Goal: Information Seeking & Learning: Learn about a topic

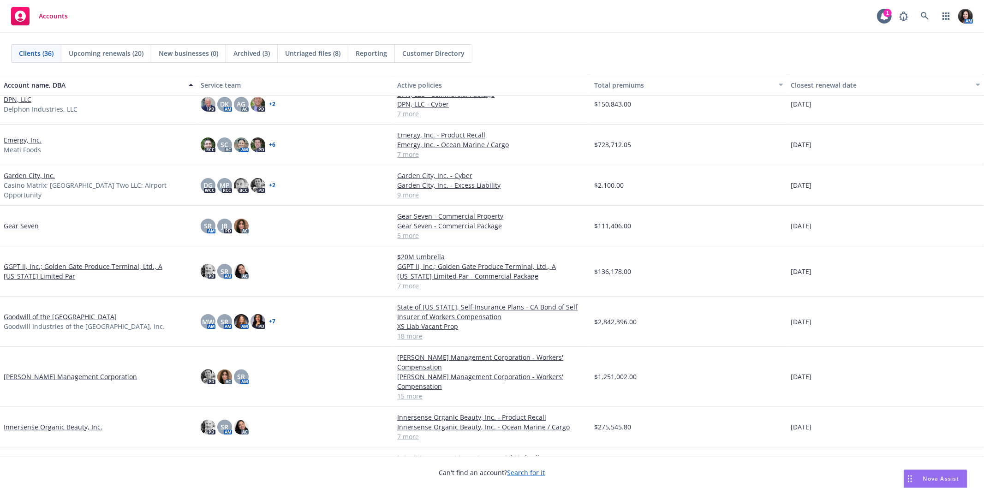
scroll to position [359, 0]
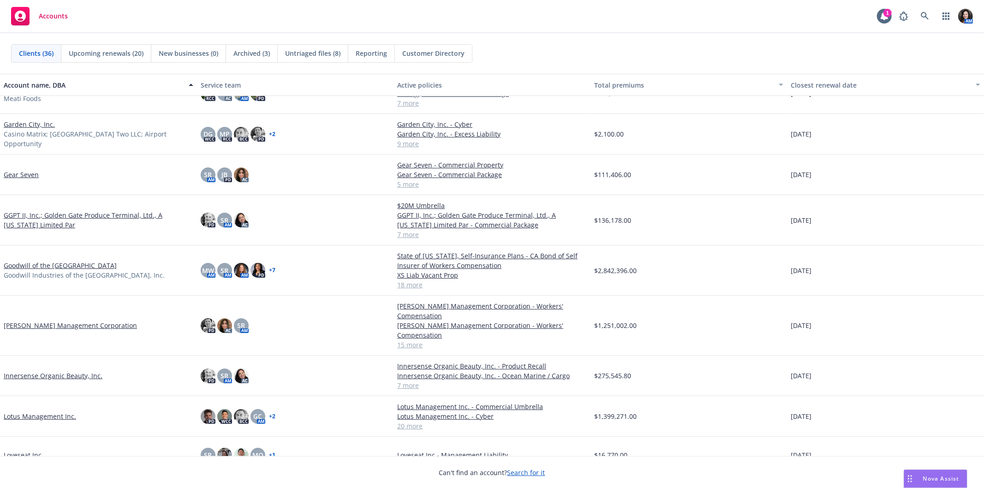
click at [73, 264] on link "Goodwill of the [GEOGRAPHIC_DATA]" at bounding box center [60, 266] width 113 height 10
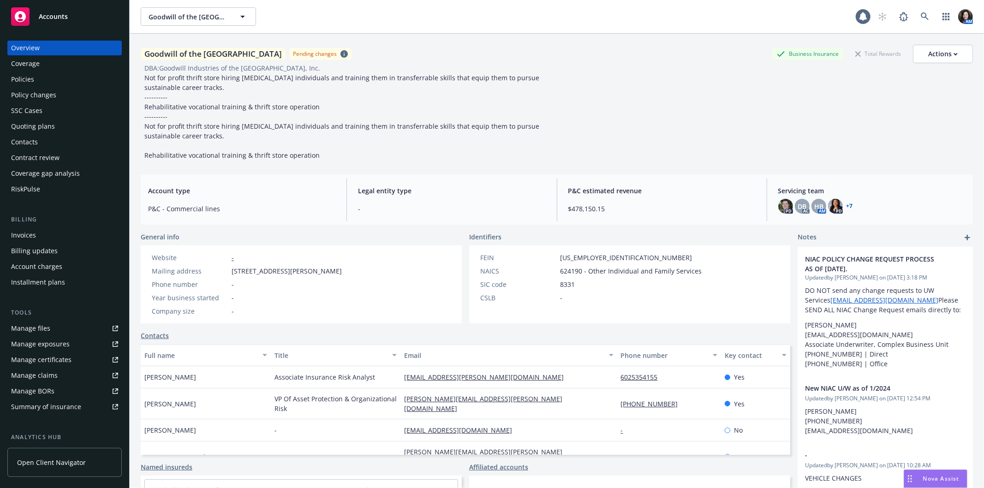
click at [34, 79] on div "Policies" at bounding box center [64, 79] width 107 height 15
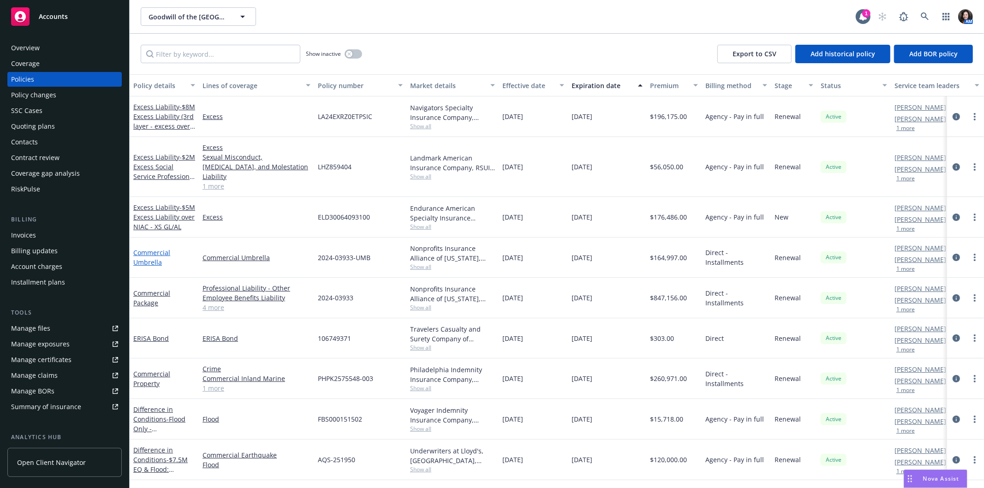
click at [146, 252] on link "Commercial Umbrella" at bounding box center [151, 257] width 37 height 18
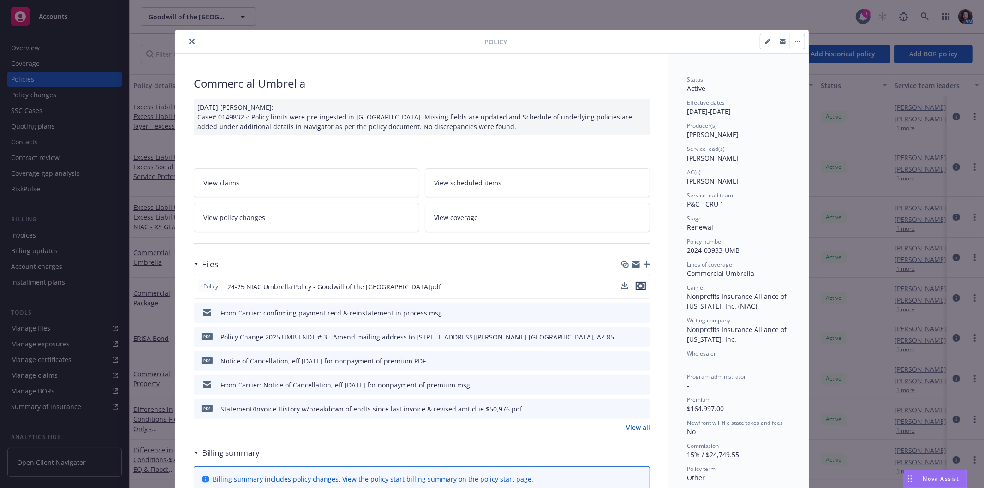
click at [637, 284] on icon "preview file" at bounding box center [641, 286] width 8 height 6
drag, startPoint x: 191, startPoint y: 38, endPoint x: 185, endPoint y: 83, distance: 45.2
click at [191, 38] on button "close" at bounding box center [191, 41] width 11 height 11
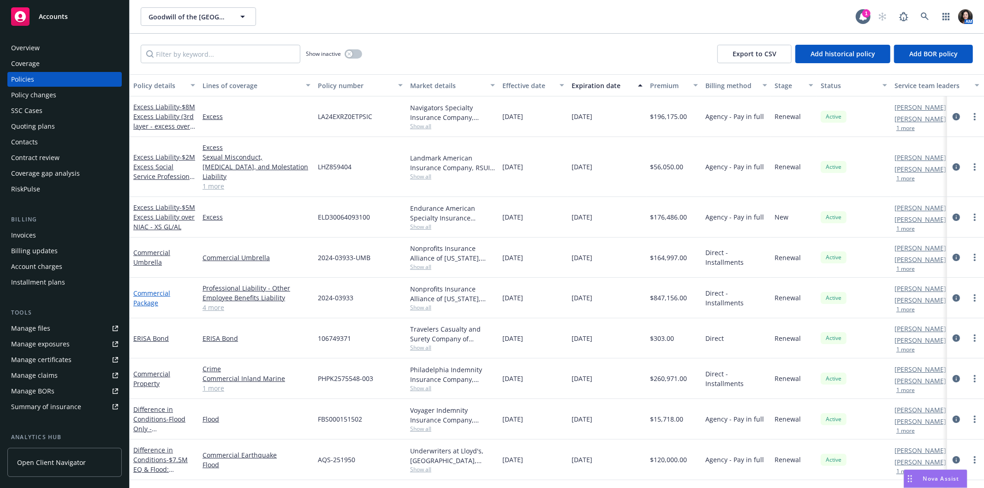
click at [157, 289] on link "Commercial Package" at bounding box center [151, 298] width 37 height 18
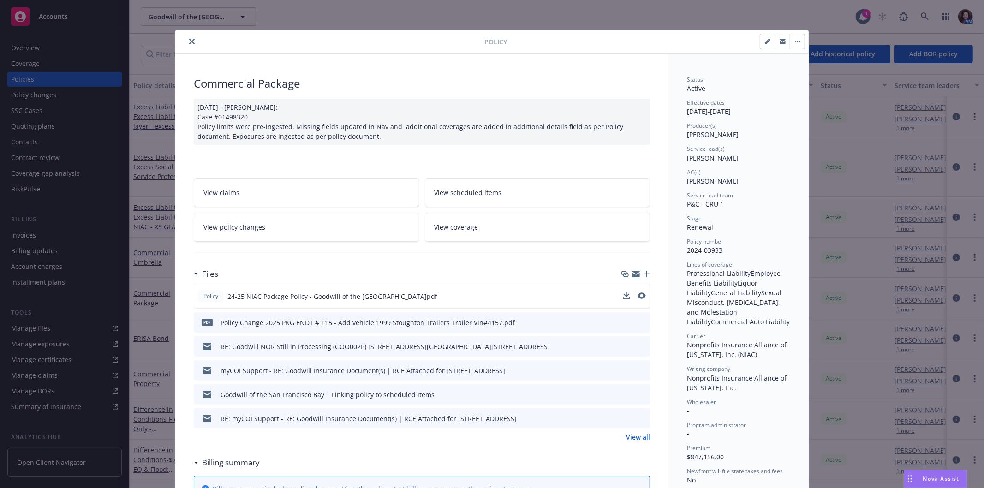
drag, startPoint x: 633, startPoint y: 298, endPoint x: 637, endPoint y: 294, distance: 5.6
click at [636, 295] on div at bounding box center [634, 297] width 23 height 10
click at [637, 294] on icon "preview file" at bounding box center [641, 296] width 8 height 6
click at [189, 41] on icon "close" at bounding box center [192, 42] width 6 height 6
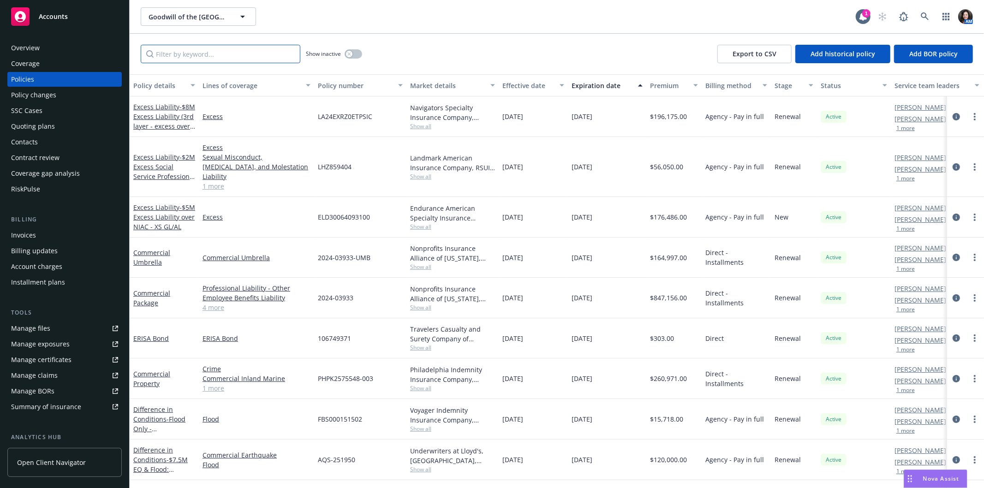
click at [204, 56] on input "Filter by keyword..." at bounding box center [221, 54] width 160 height 18
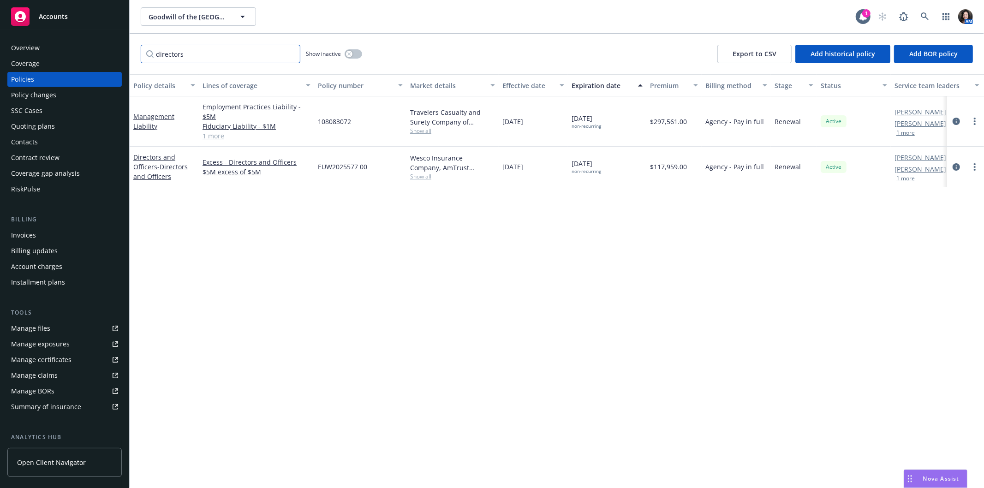
type input "directors"
click at [357, 53] on button "button" at bounding box center [354, 53] width 18 height 9
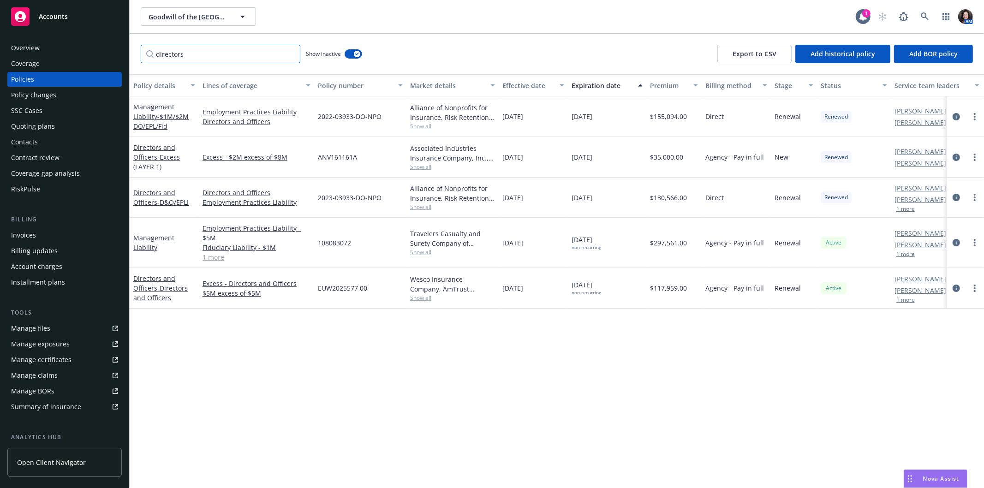
click at [294, 54] on input "directors" at bounding box center [221, 54] width 160 height 18
click at [288, 53] on input "directors" at bounding box center [221, 54] width 160 height 18
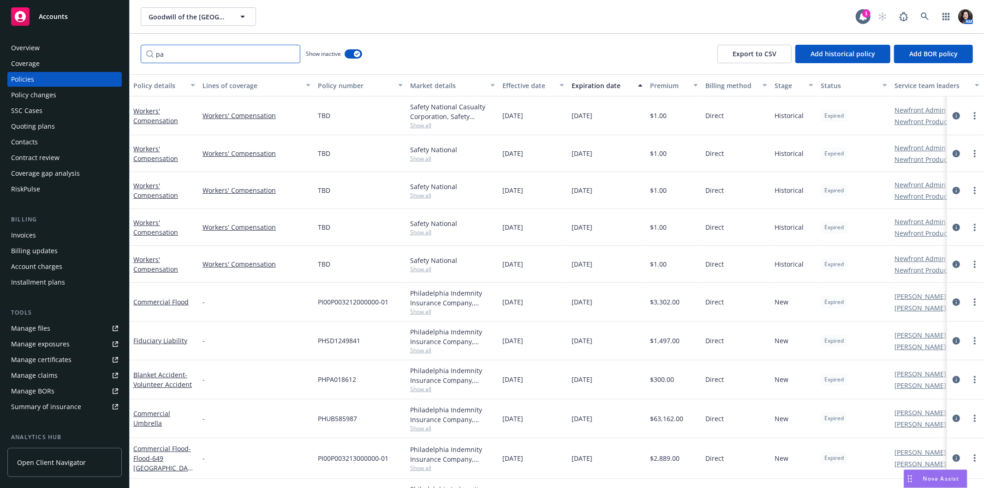
type input "p"
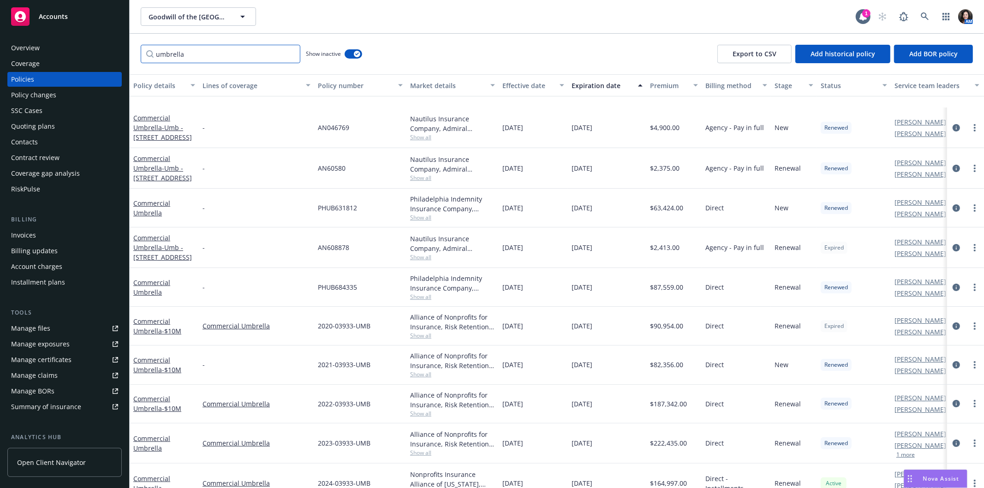
scroll to position [90, 0]
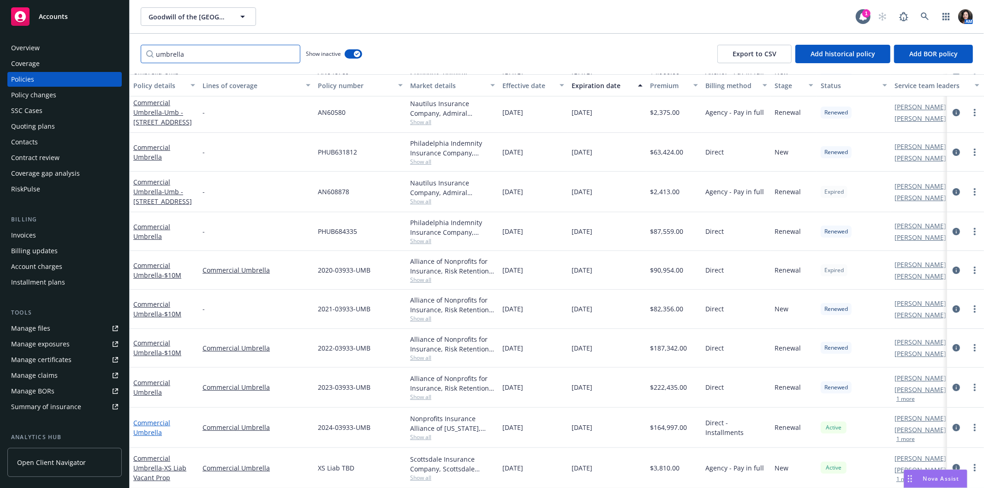
type input "umbrella"
click at [152, 419] on link "Commercial Umbrella" at bounding box center [151, 428] width 37 height 18
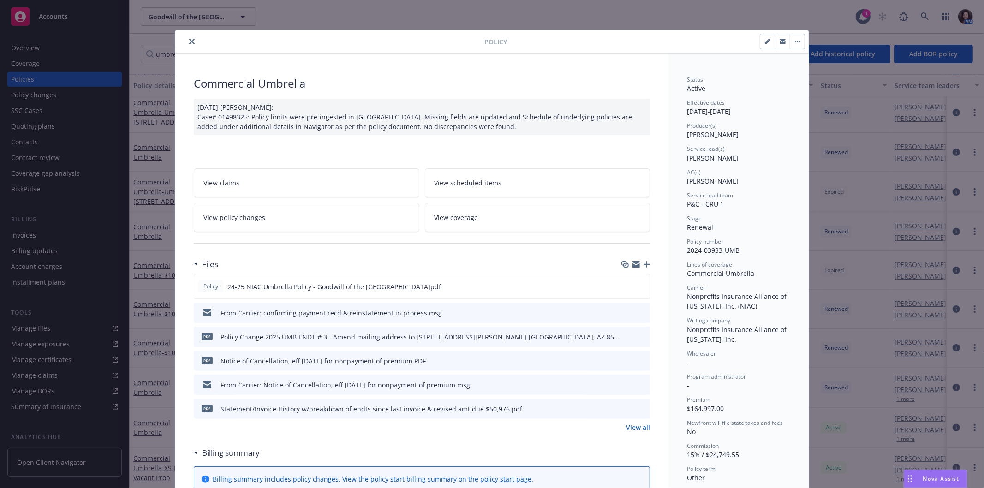
scroll to position [28, 0]
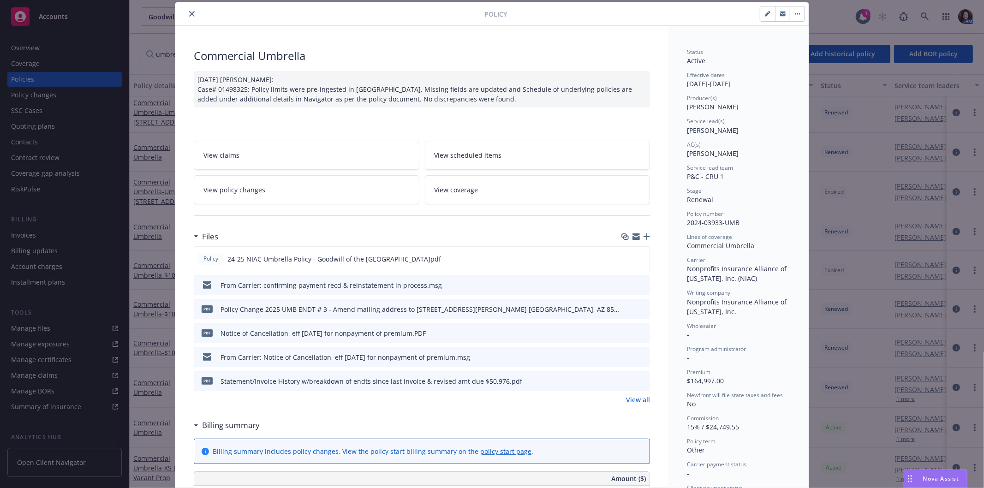
click at [189, 14] on icon "close" at bounding box center [192, 14] width 6 height 6
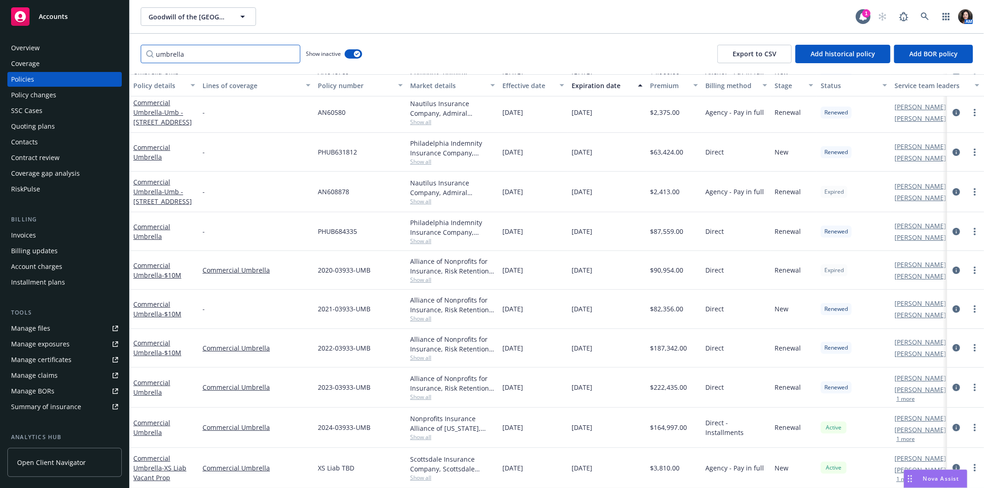
click at [288, 53] on input "umbrella" at bounding box center [221, 54] width 160 height 18
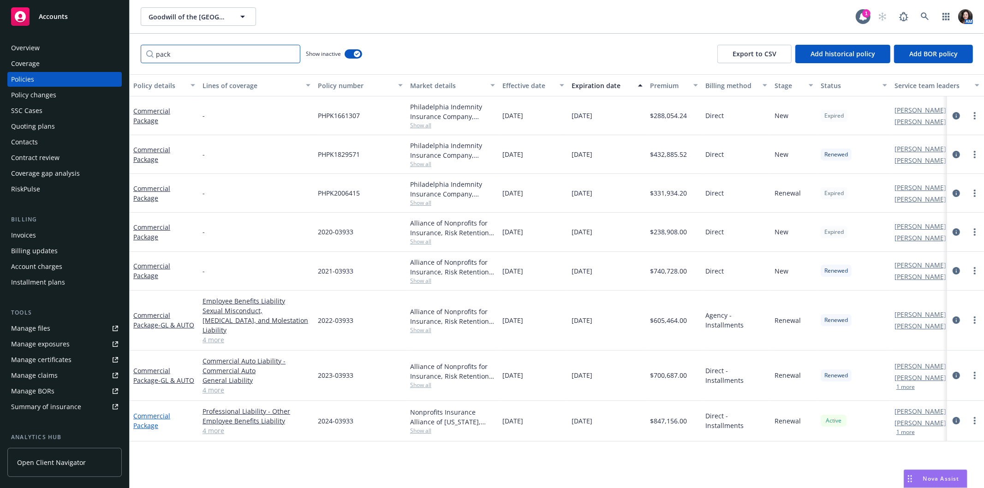
type input "pack"
click at [138, 413] on link "Commercial Package" at bounding box center [151, 421] width 37 height 18
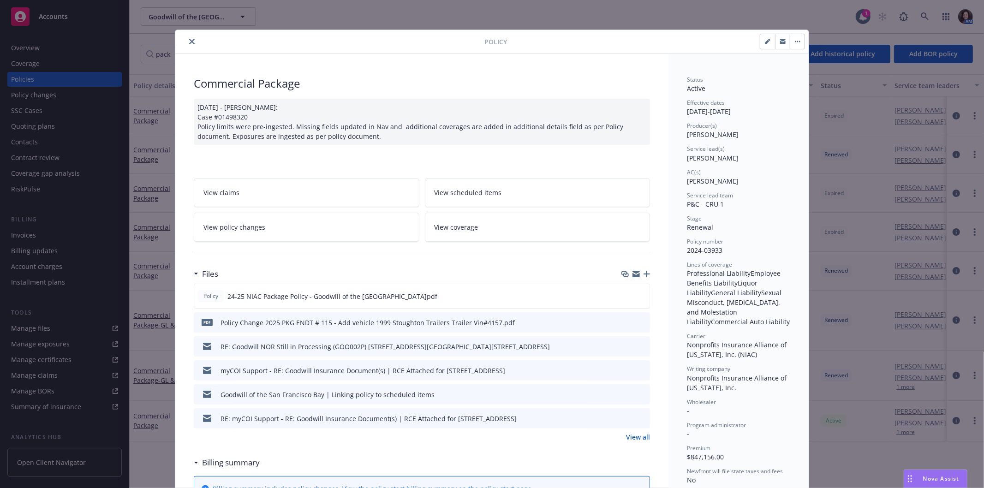
scroll to position [28, 0]
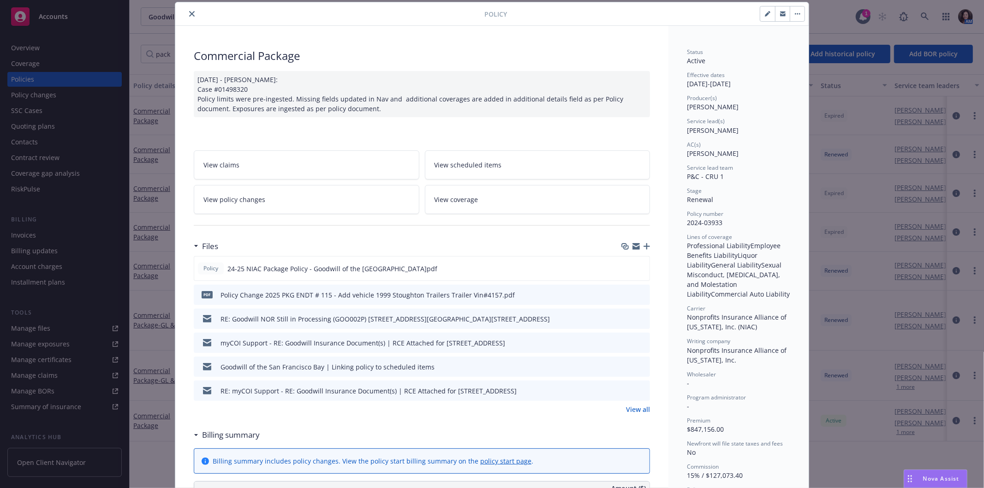
click at [248, 204] on span "View policy changes" at bounding box center [235, 200] width 62 height 10
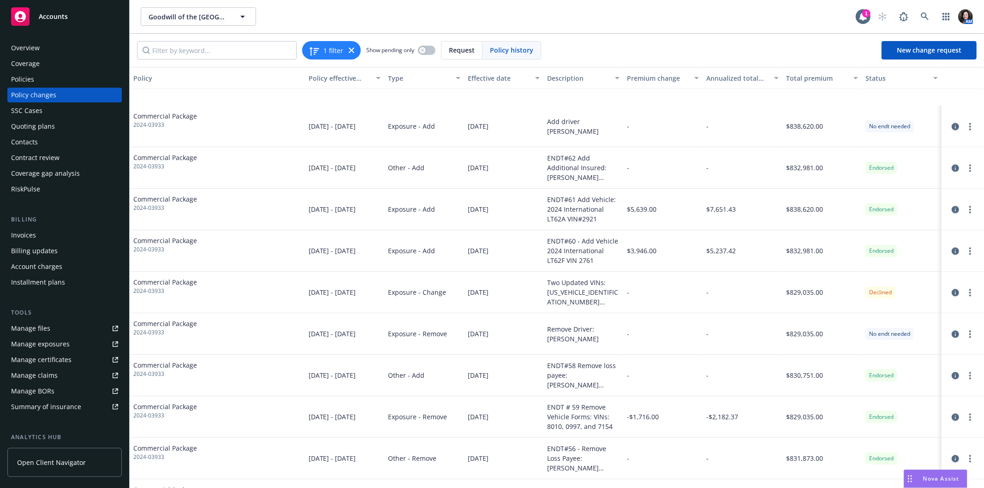
scroll to position [4616, 0]
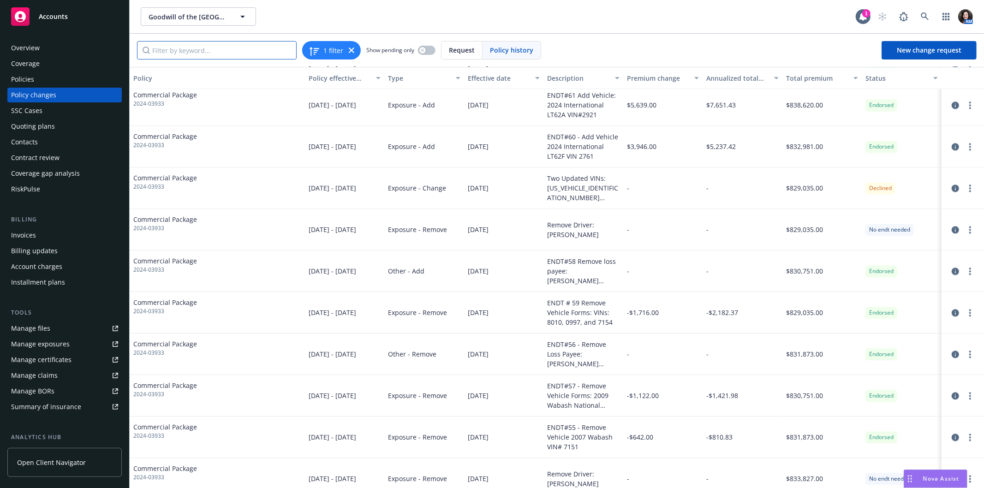
click at [199, 54] on input "Filter by keyword..." at bounding box center [217, 50] width 160 height 18
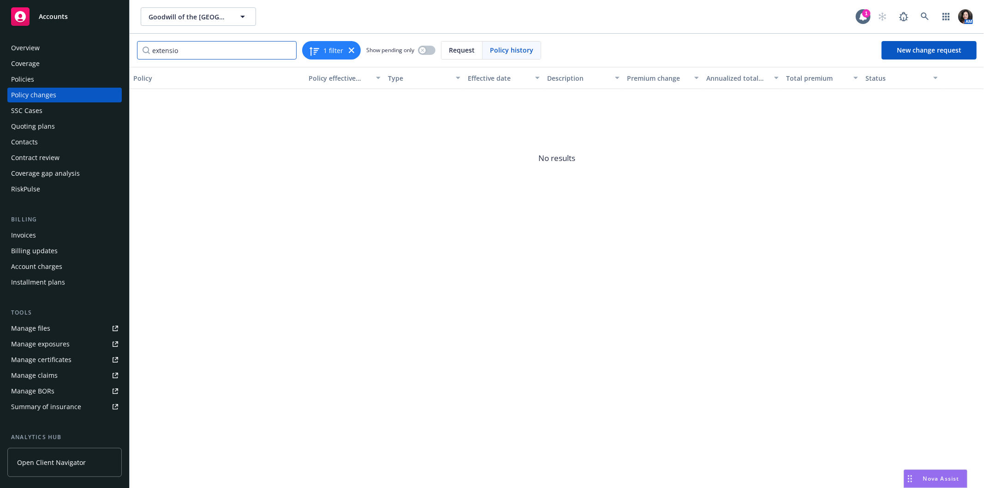
type input "extension"
click at [287, 50] on input "extension" at bounding box center [217, 50] width 160 height 18
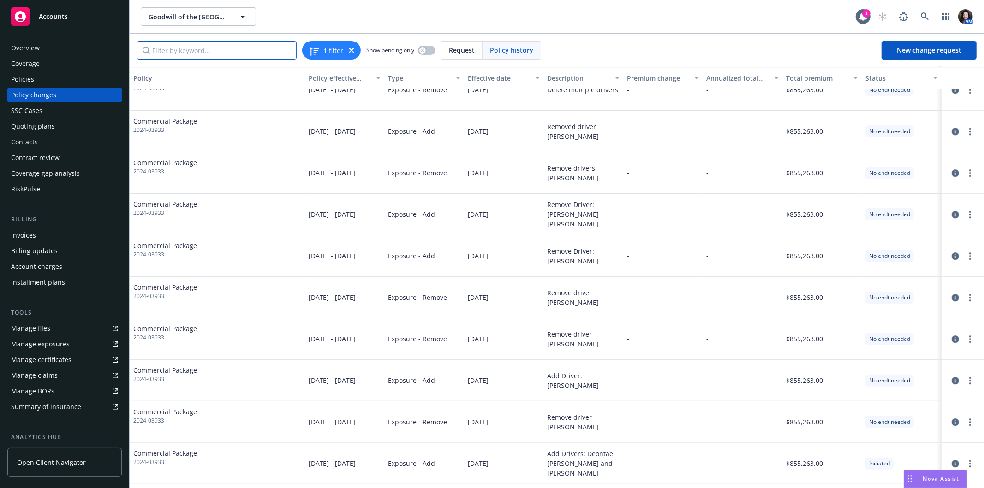
scroll to position [2051, 0]
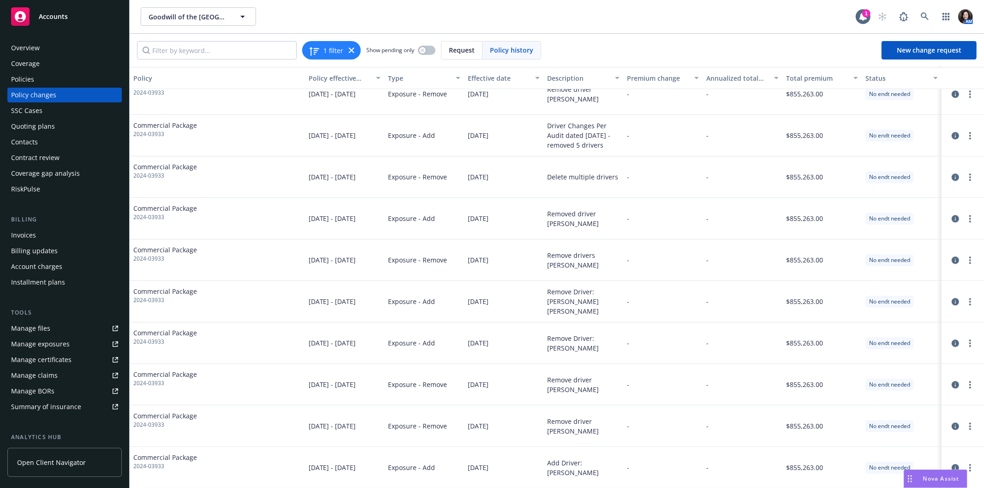
click at [23, 75] on div "Policies" at bounding box center [22, 79] width 23 height 15
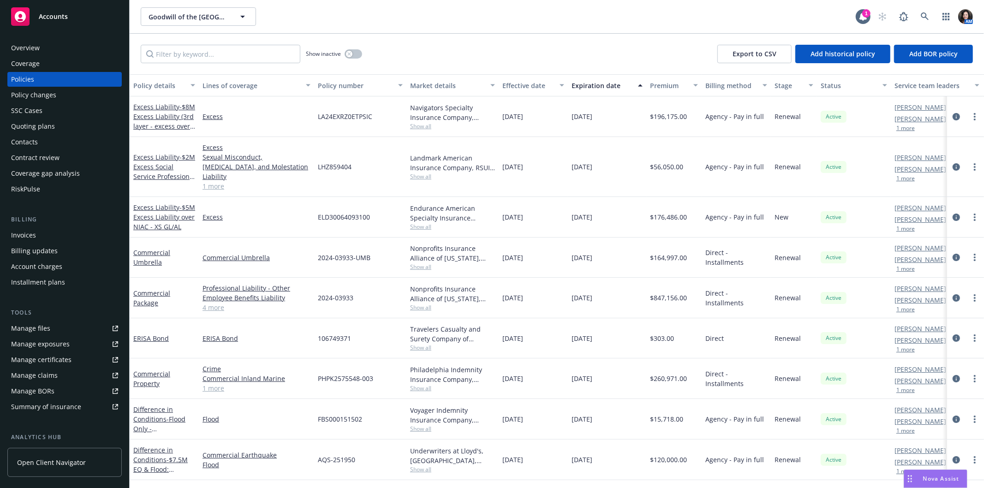
click at [24, 94] on div "Policy changes" at bounding box center [33, 95] width 45 height 15
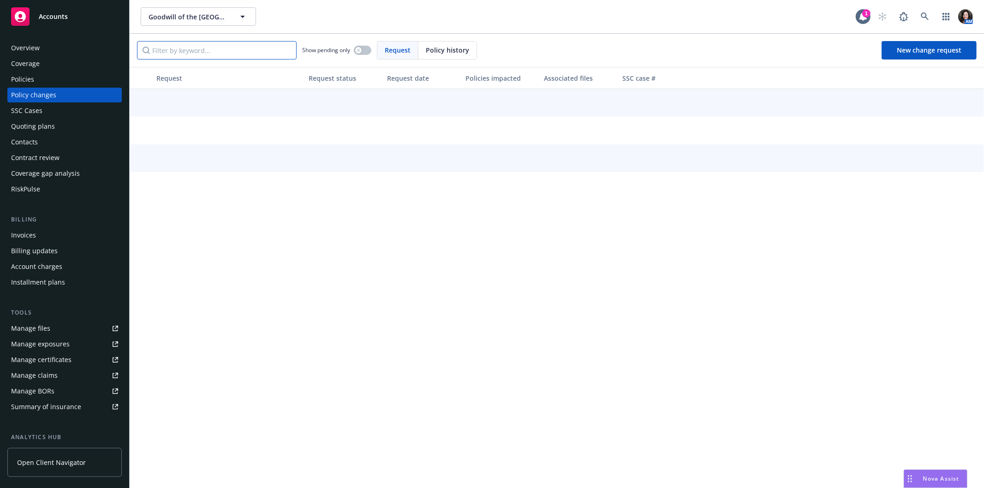
click at [190, 52] on input "Filter by keyword..." at bounding box center [217, 50] width 160 height 18
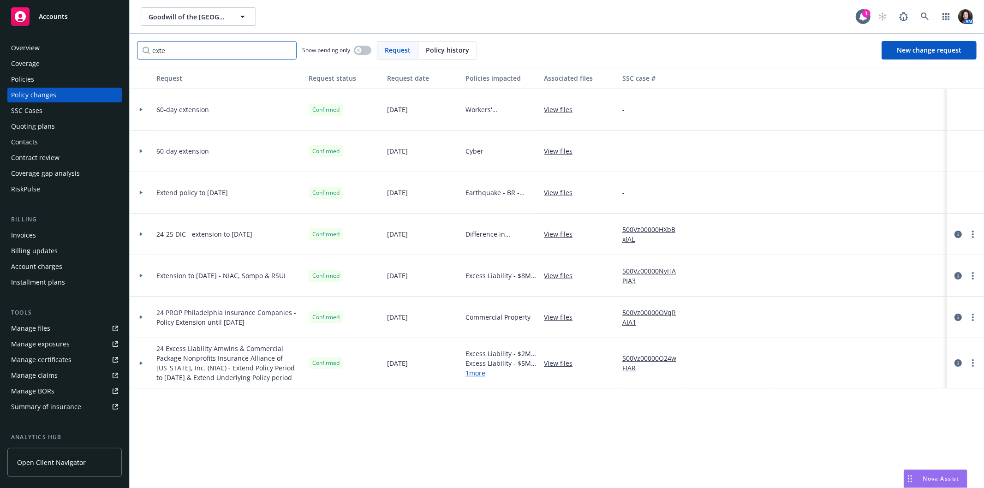
type input "exte"
click at [478, 378] on div "Excess Liability - $2M Excess Social Service Professional & Abuse Excess Liabil…" at bounding box center [501, 363] width 78 height 50
click at [480, 371] on link "1 more" at bounding box center [501, 373] width 71 height 10
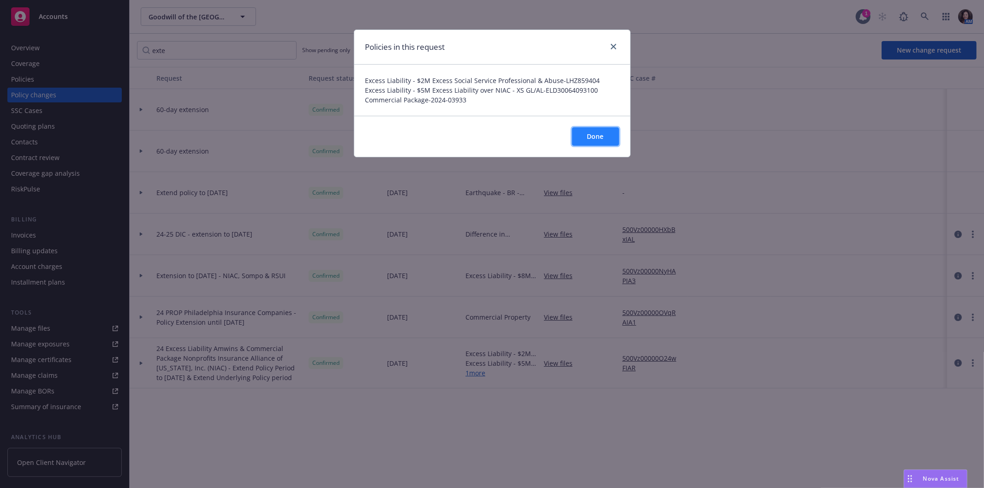
click at [582, 140] on button "Done" at bounding box center [595, 136] width 47 height 18
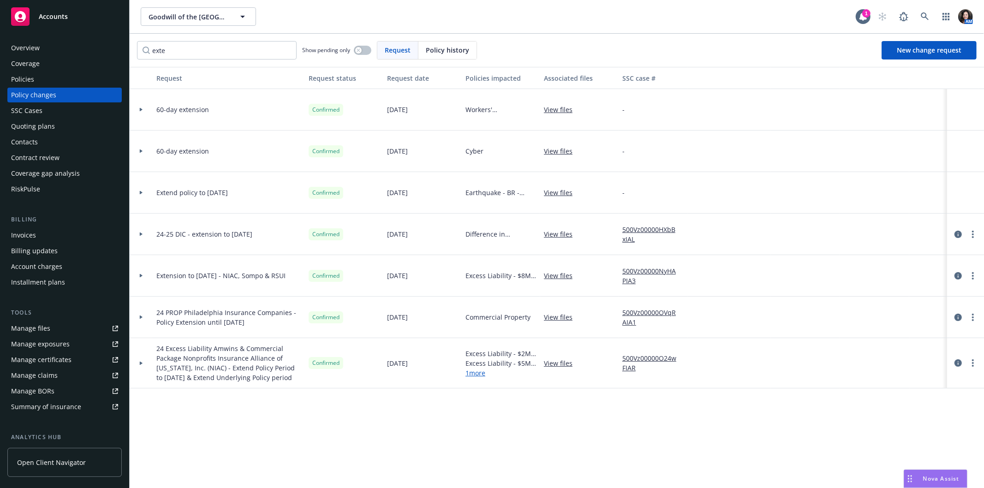
click at [34, 75] on div "Policies" at bounding box center [64, 79] width 107 height 15
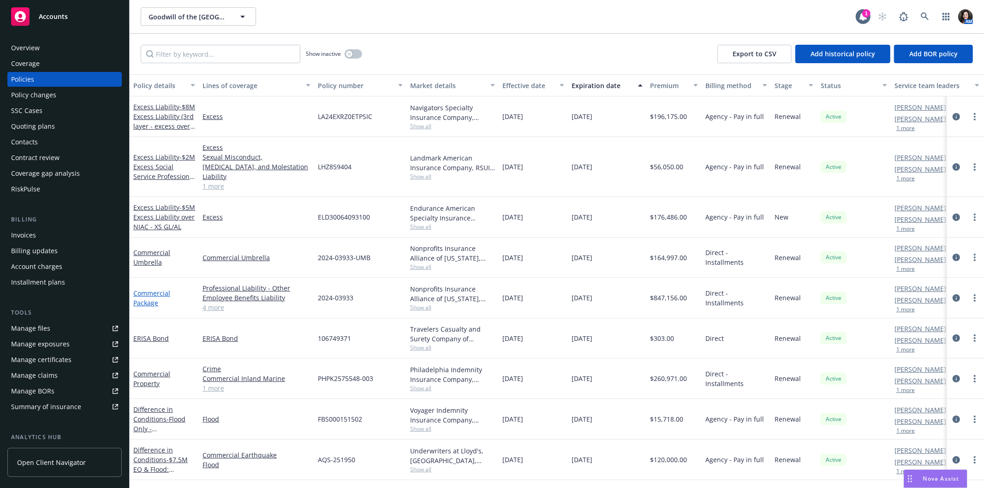
click at [144, 290] on link "Commercial Package" at bounding box center [151, 298] width 37 height 18
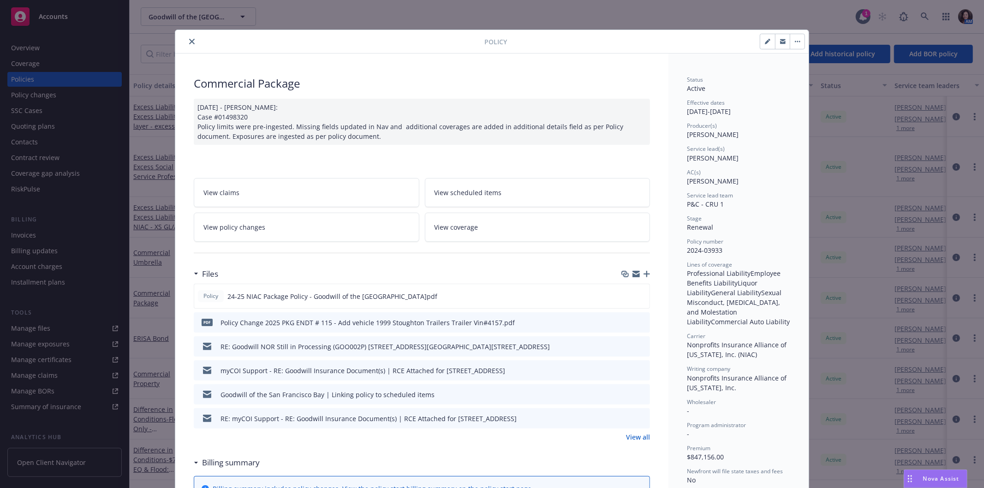
scroll to position [28, 0]
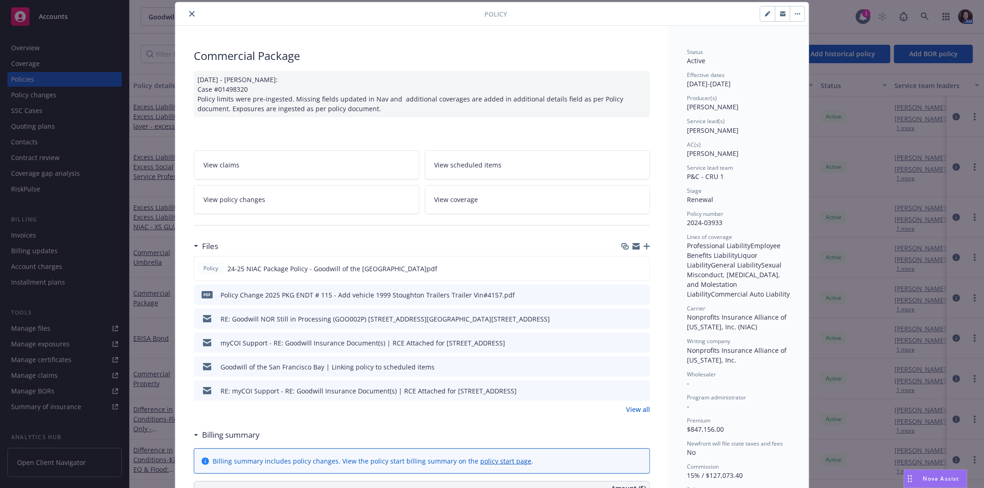
click at [247, 195] on span "View policy changes" at bounding box center [235, 200] width 62 height 10
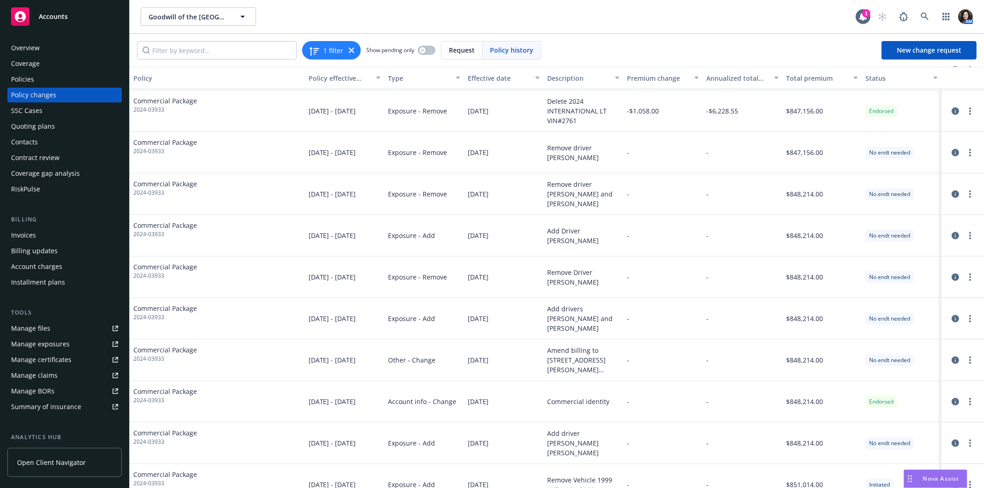
scroll to position [666, 0]
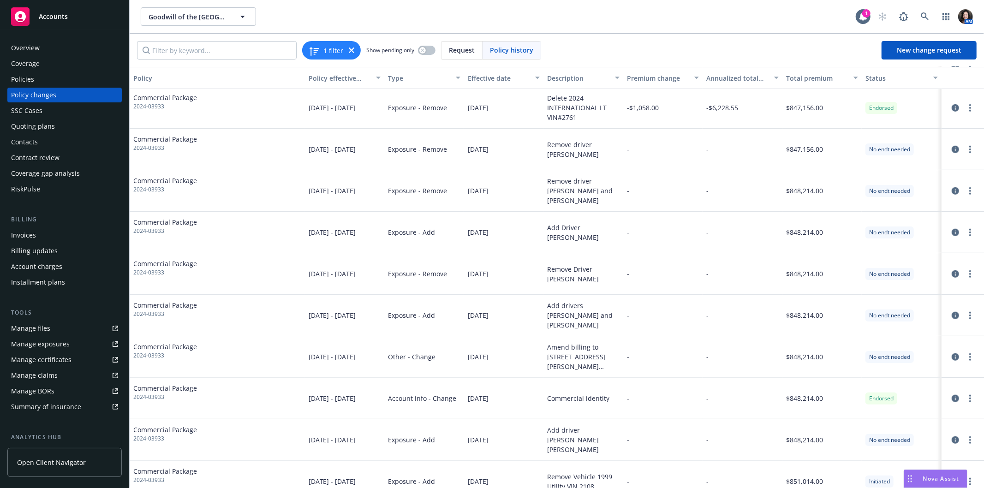
click at [31, 79] on div "Policies" at bounding box center [22, 79] width 23 height 15
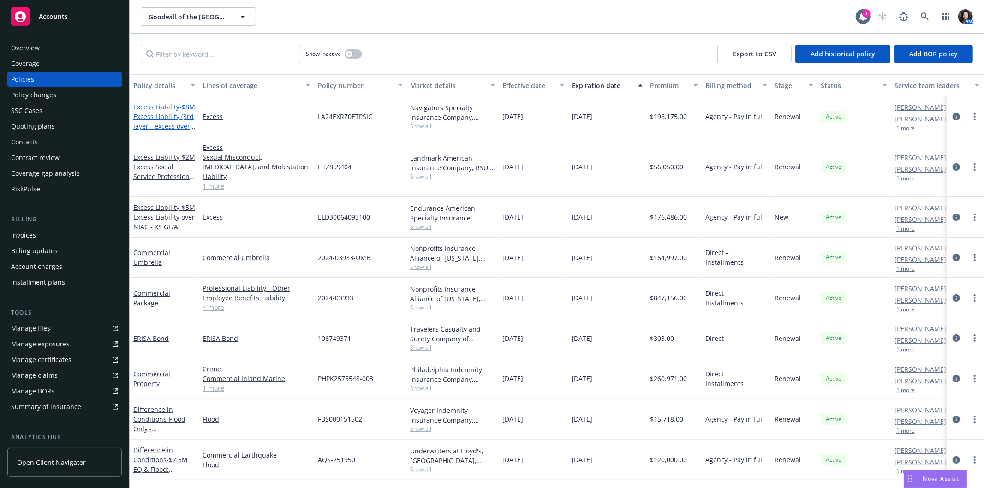
click at [156, 114] on span "- $8M Excess Liability (3rd layer - excess over Endurance)" at bounding box center [164, 121] width 62 height 38
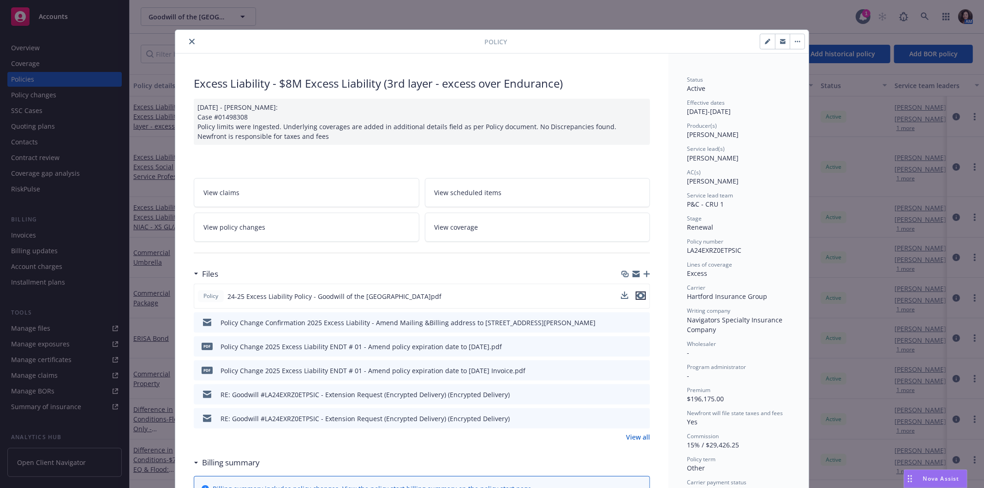
click at [638, 294] on icon "preview file" at bounding box center [641, 296] width 8 height 6
click at [235, 228] on span "View policy changes" at bounding box center [235, 227] width 62 height 10
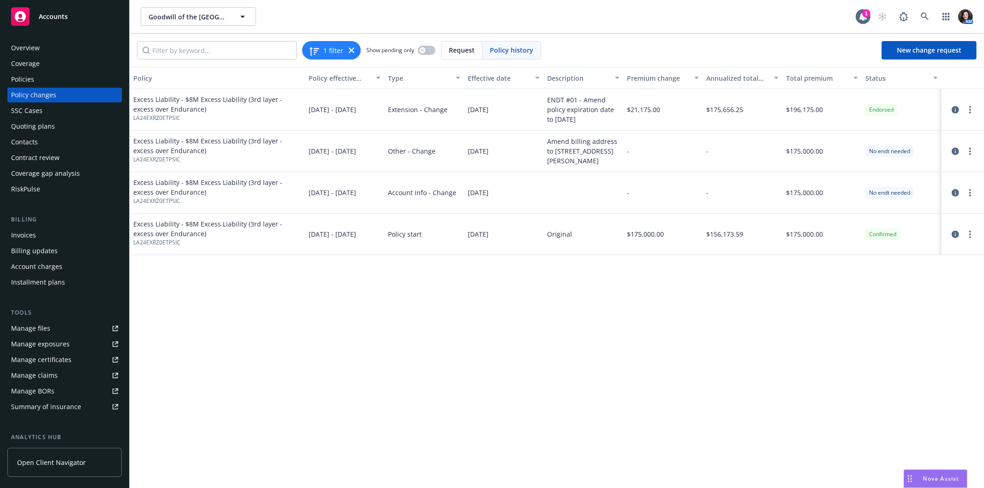
click at [12, 79] on div "Policies" at bounding box center [22, 79] width 23 height 15
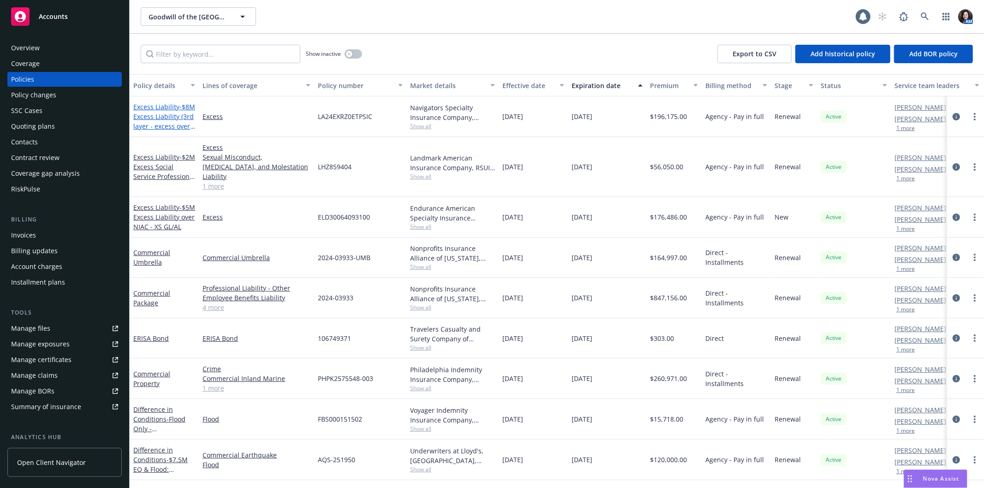
click at [166, 121] on span "- $8M Excess Liability (3rd layer - excess over Endurance)" at bounding box center [164, 121] width 62 height 38
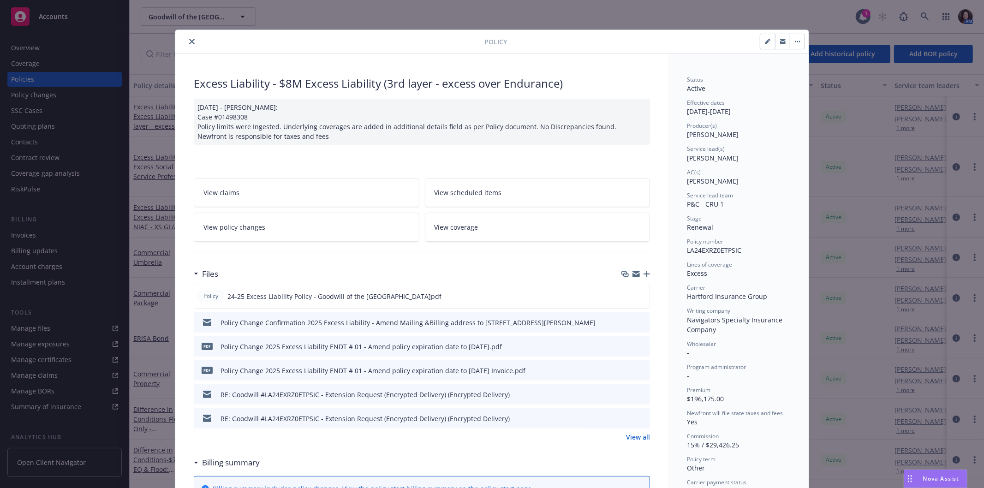
scroll to position [28, 0]
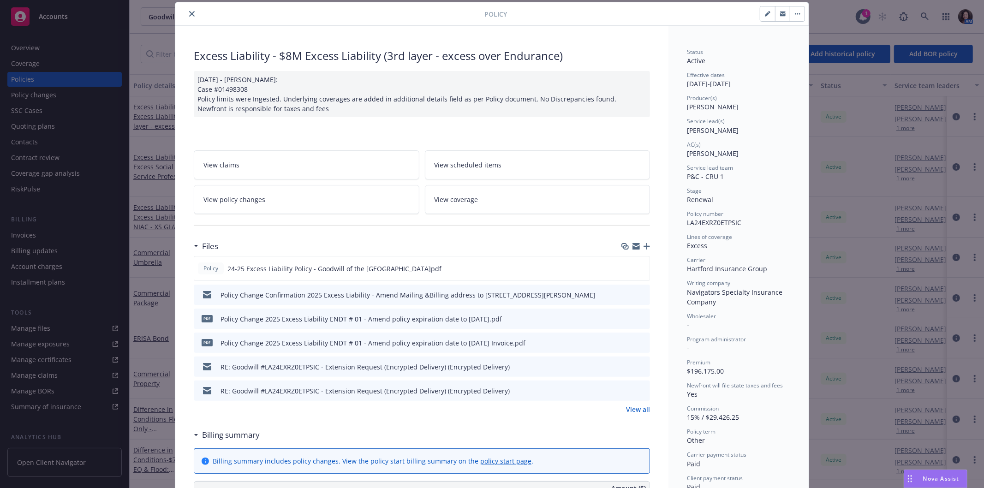
click at [640, 408] on link "View all" at bounding box center [638, 410] width 24 height 10
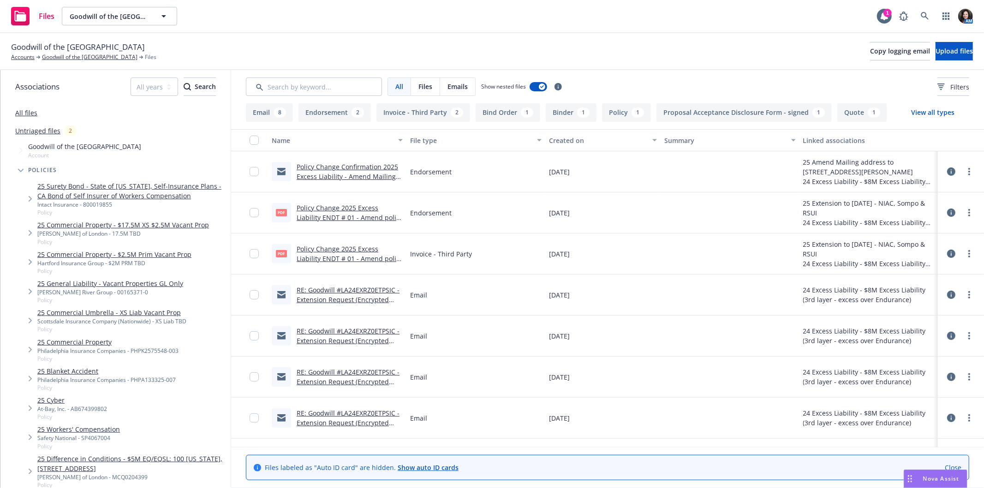
click at [347, 258] on link "Policy Change 2025 Excess Liability ENDT # 01 - Amend policy expiration date to…" at bounding box center [350, 264] width 106 height 38
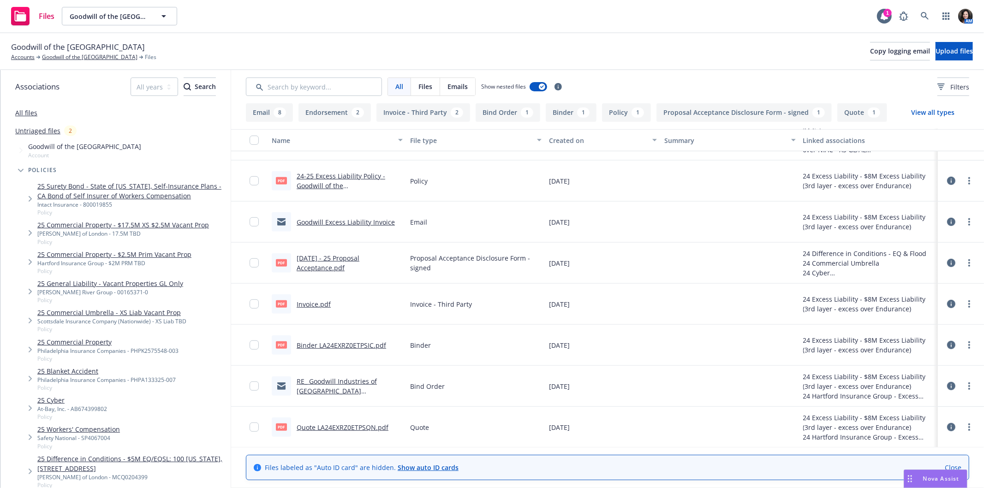
scroll to position [399, 0]
click at [339, 341] on link "Binder LA24EXRZ0ETPSIC.pdf" at bounding box center [342, 344] width 90 height 9
click at [344, 184] on link "24-25 Excess Liability Policy - Goodwill of the [GEOGRAPHIC_DATA]pdf" at bounding box center [341, 185] width 89 height 28
click at [75, 61] on link "Goodwill of the [GEOGRAPHIC_DATA]" at bounding box center [90, 57] width 96 height 8
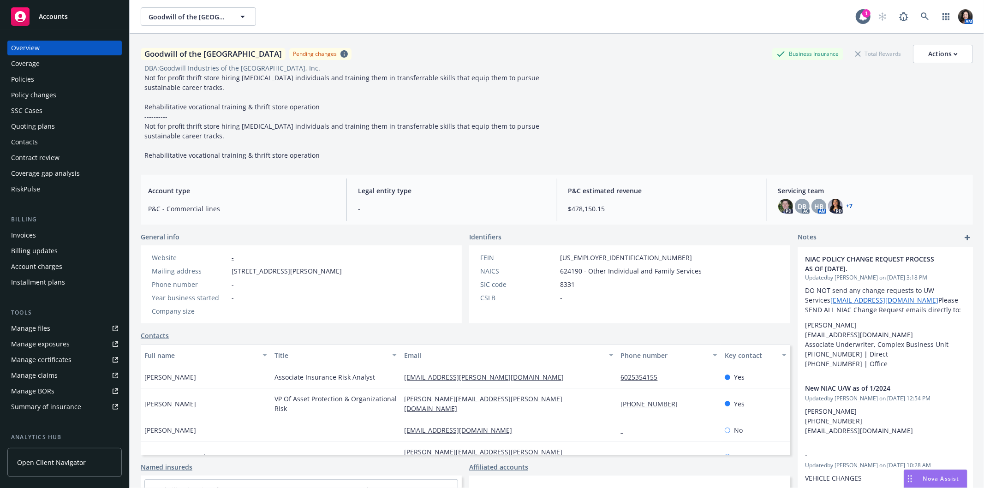
click at [48, 81] on div "Policies" at bounding box center [64, 79] width 107 height 15
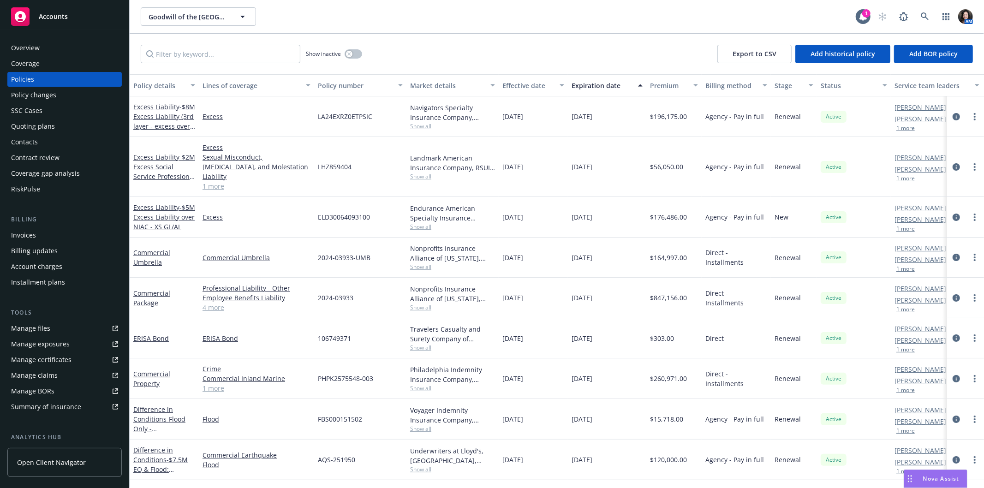
click at [426, 173] on span "Show all" at bounding box center [452, 177] width 85 height 8
click at [254, 201] on div "Excess" at bounding box center [256, 217] width 115 height 41
click at [143, 212] on span "- $5M Excess Liability over NIAC - XS GL/AL" at bounding box center [164, 217] width 62 height 28
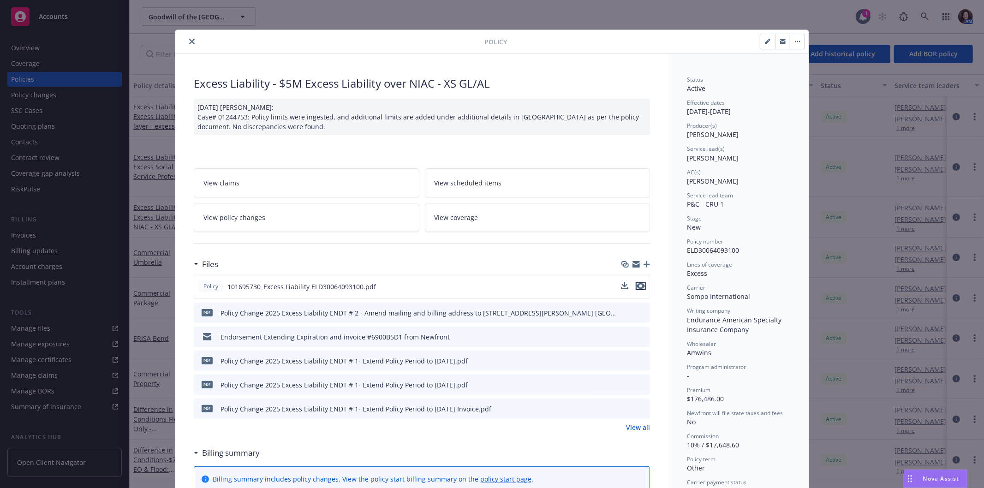
click at [638, 283] on icon "preview file" at bounding box center [641, 286] width 8 height 6
click at [189, 39] on icon "close" at bounding box center [192, 42] width 6 height 6
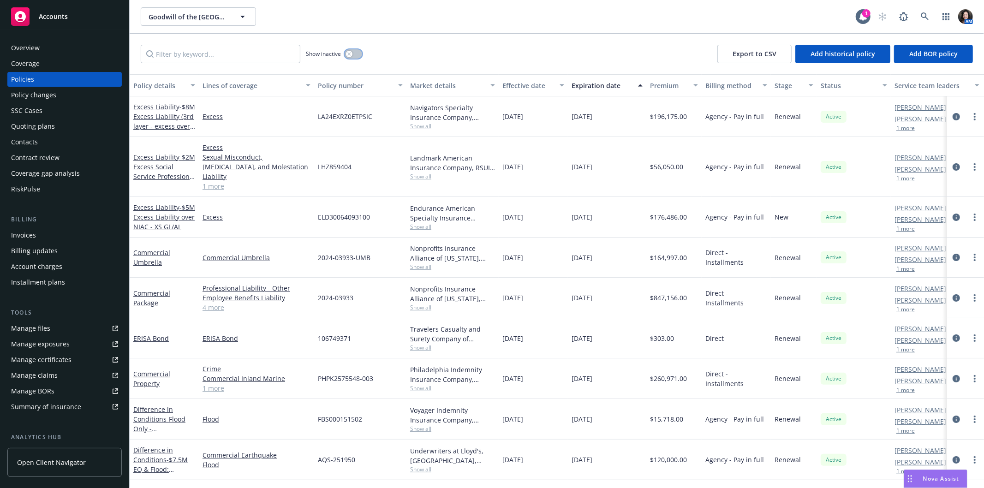
click at [357, 58] on button "button" at bounding box center [354, 53] width 18 height 9
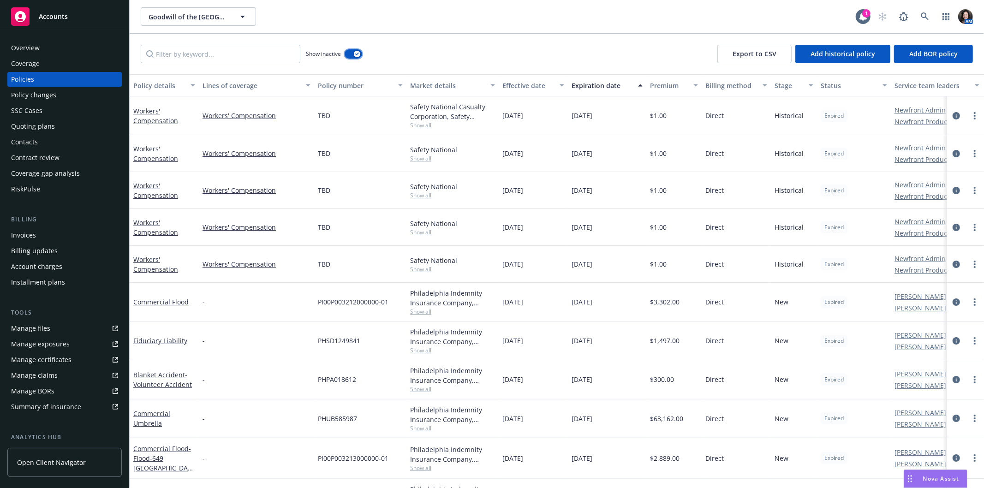
click at [352, 57] on button "button" at bounding box center [354, 53] width 18 height 9
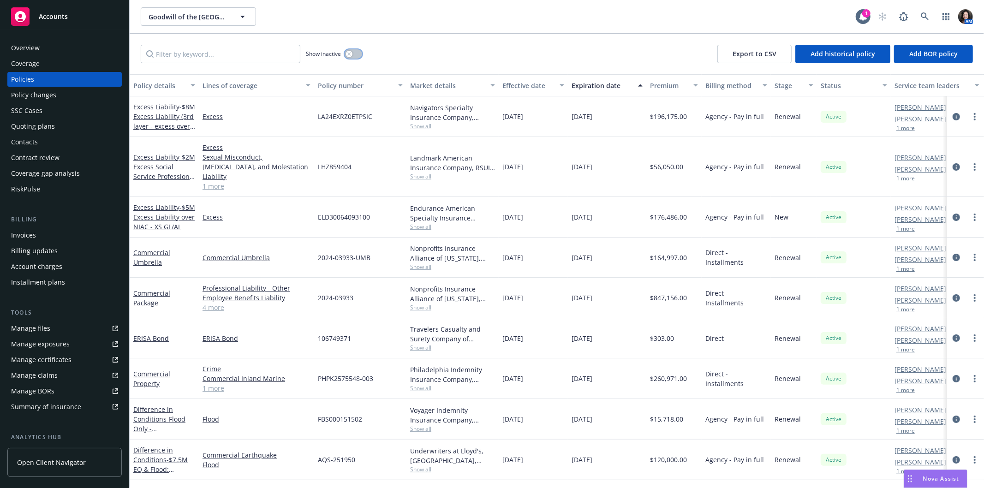
click at [351, 53] on icon "button" at bounding box center [350, 54] width 4 height 4
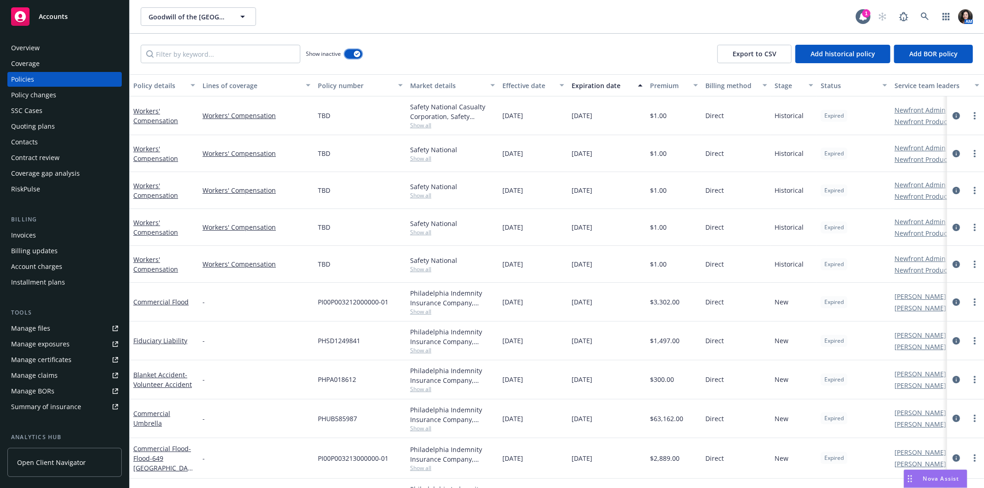
drag, startPoint x: 355, startPoint y: 58, endPoint x: 367, endPoint y: 56, distance: 11.6
click at [356, 57] on button "button" at bounding box center [354, 53] width 18 height 9
drag, startPoint x: 253, startPoint y: 58, endPoint x: 243, endPoint y: 51, distance: 12.3
click at [249, 57] on input "Filter by keyword..." at bounding box center [221, 54] width 160 height 18
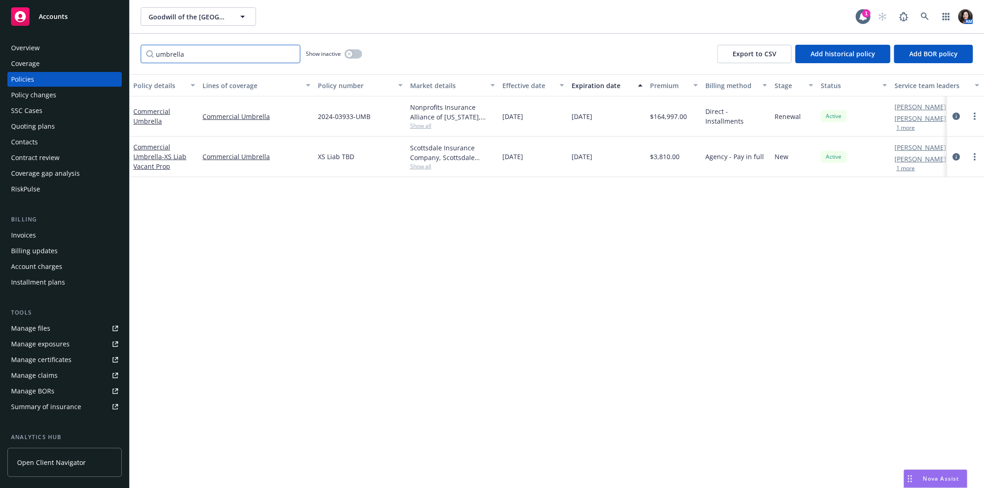
type input "umbrella"
click at [354, 53] on button "button" at bounding box center [354, 53] width 18 height 9
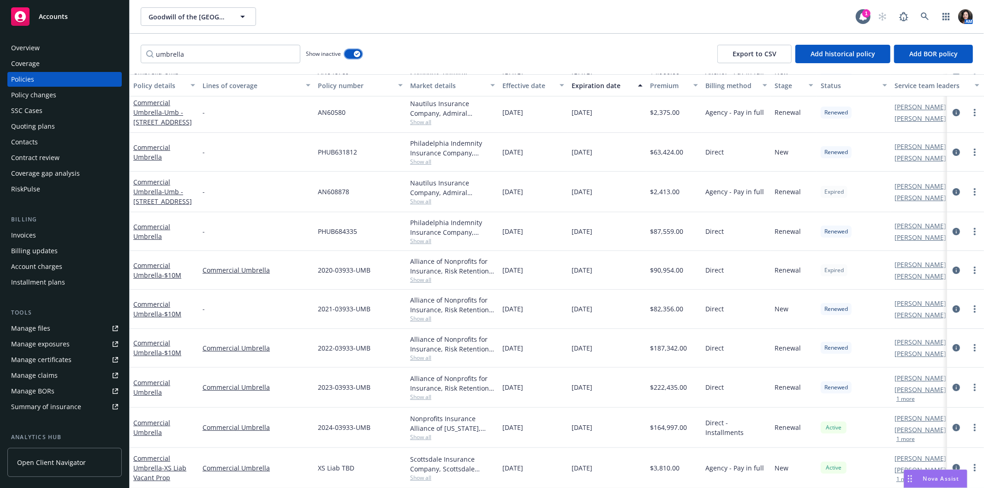
scroll to position [90, 0]
click at [161, 378] on link "Commercial Umbrella" at bounding box center [151, 387] width 37 height 18
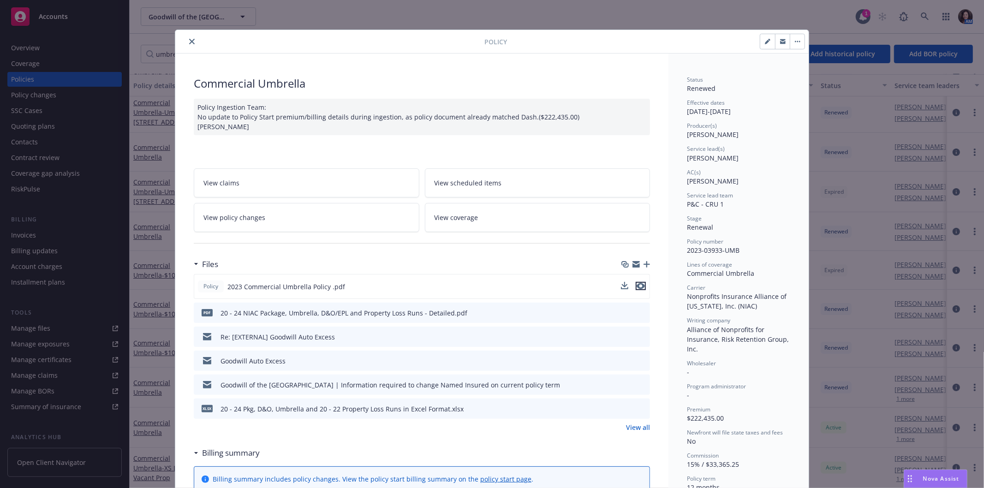
click at [637, 287] on icon "preview file" at bounding box center [641, 286] width 8 height 6
click at [189, 41] on icon "close" at bounding box center [192, 42] width 6 height 6
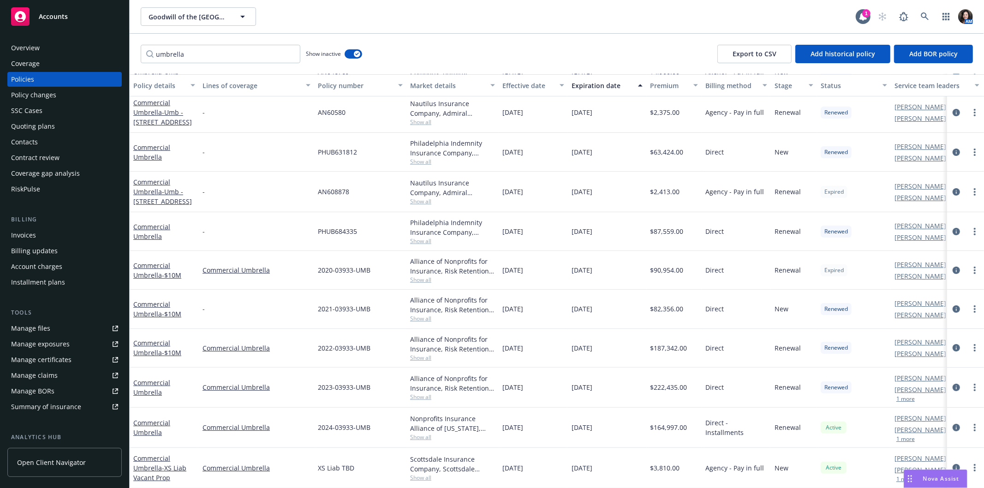
click at [38, 97] on div "Policy changes" at bounding box center [33, 95] width 45 height 15
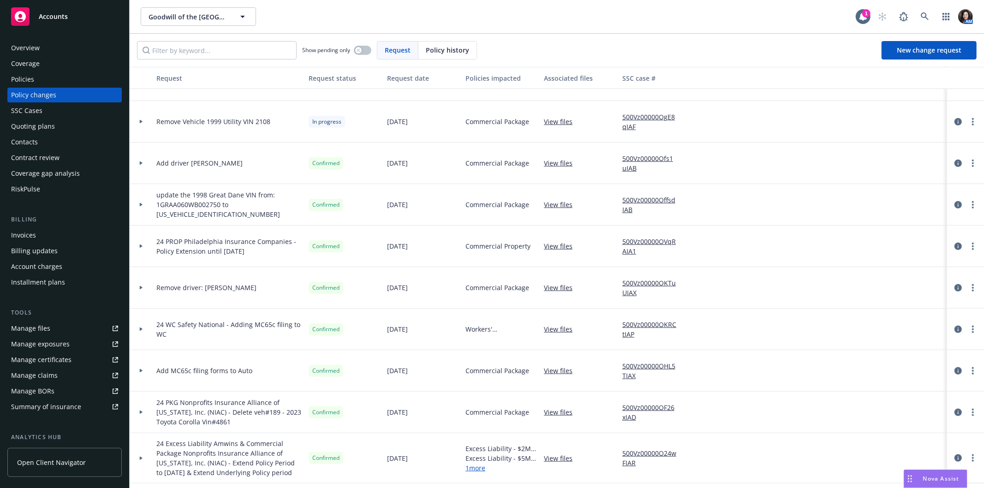
scroll to position [615, 0]
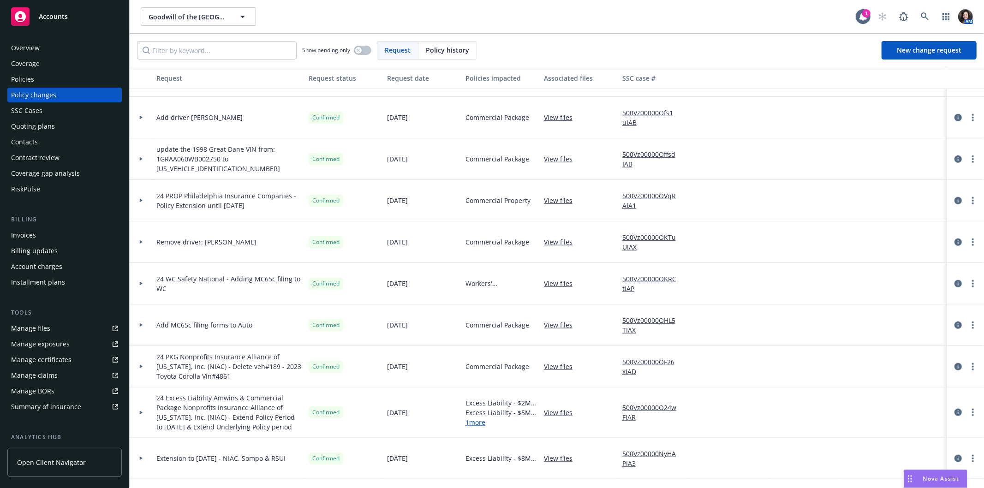
click at [480, 424] on link "1 more" at bounding box center [501, 423] width 71 height 10
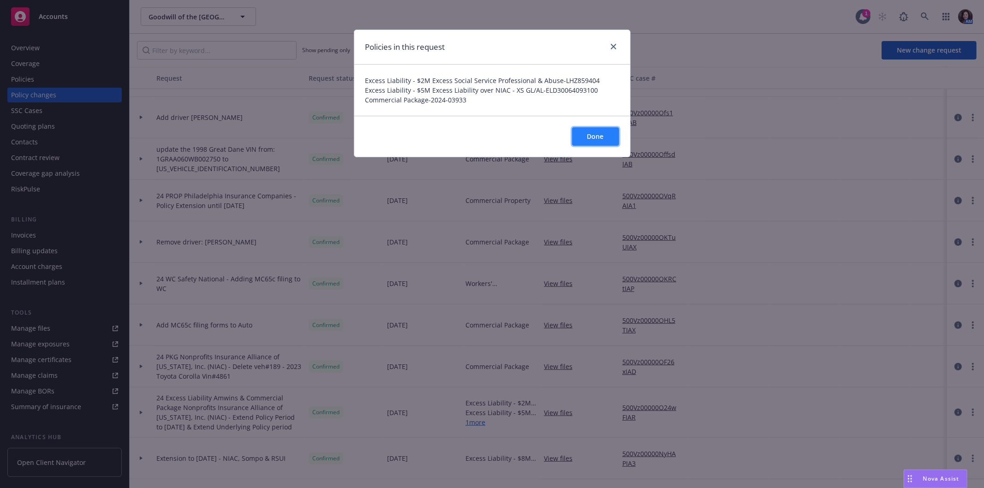
click at [592, 141] on span "Done" at bounding box center [596, 136] width 17 height 9
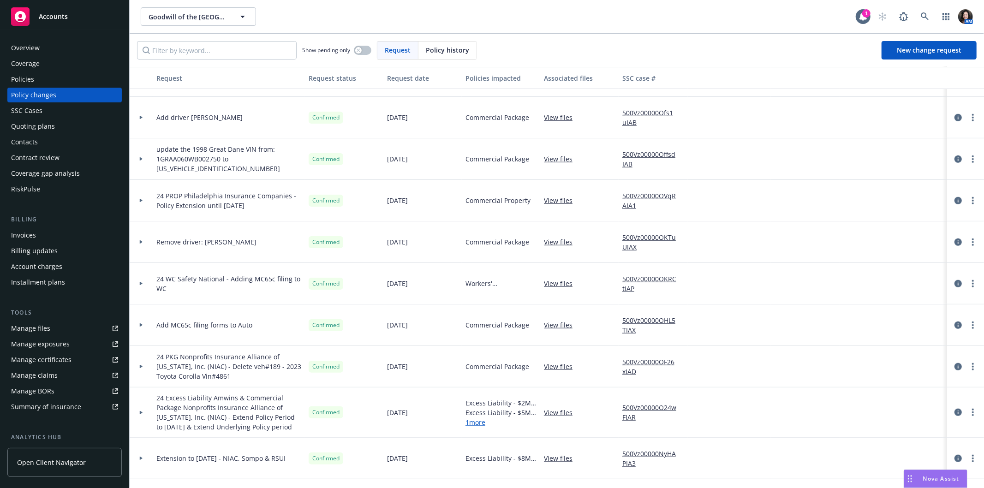
click at [563, 410] on link "View files" at bounding box center [562, 413] width 36 height 10
click at [228, 52] on input "Filter by keyword..." at bounding box center [217, 50] width 160 height 18
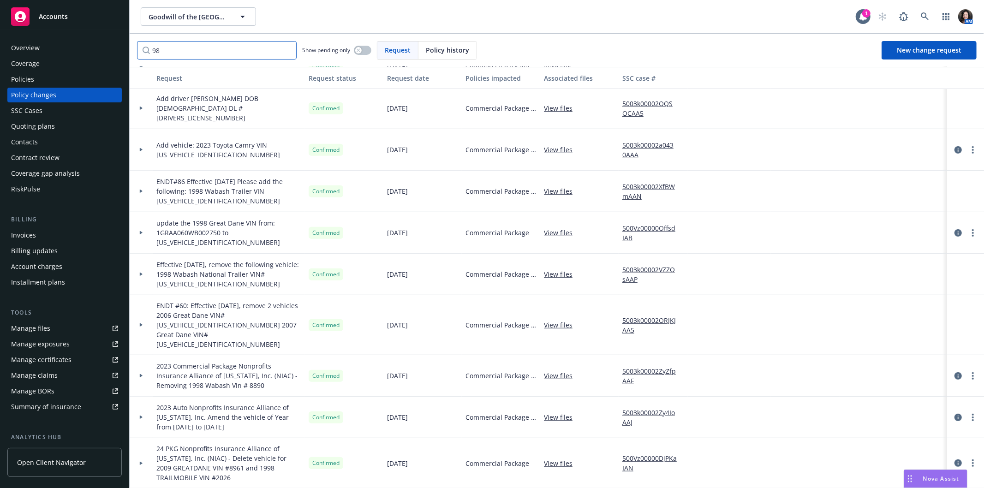
scroll to position [364, 0]
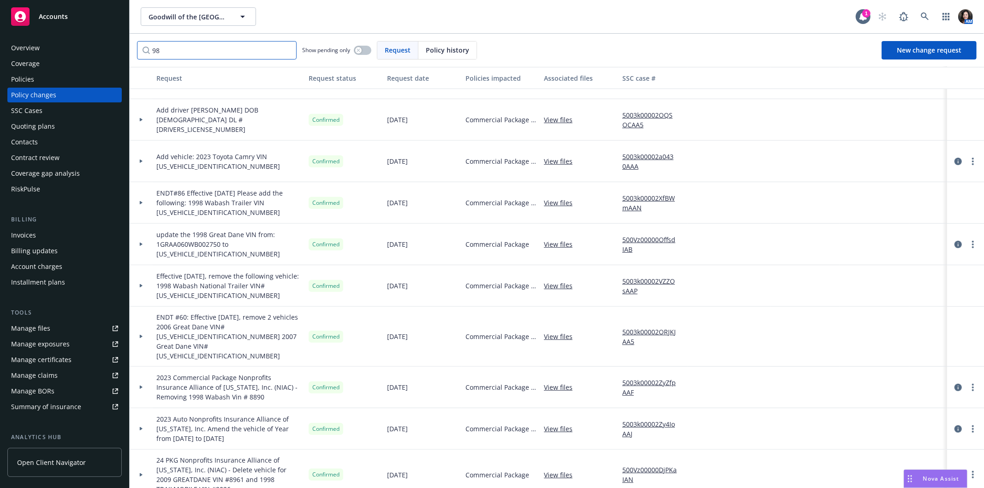
type input "9"
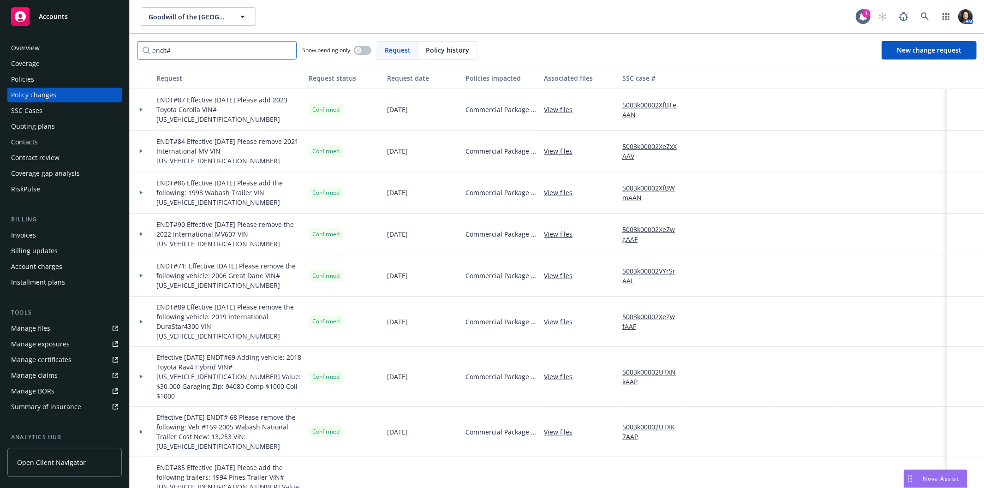
scroll to position [18, 0]
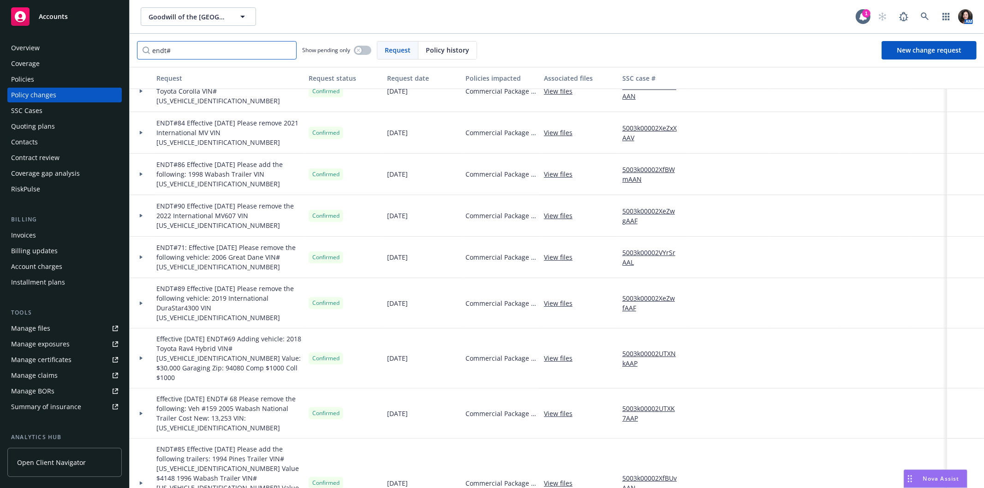
drag, startPoint x: 232, startPoint y: 52, endPoint x: 312, endPoint y: 68, distance: 81.6
click at [232, 51] on input "endt#" at bounding box center [217, 50] width 160 height 18
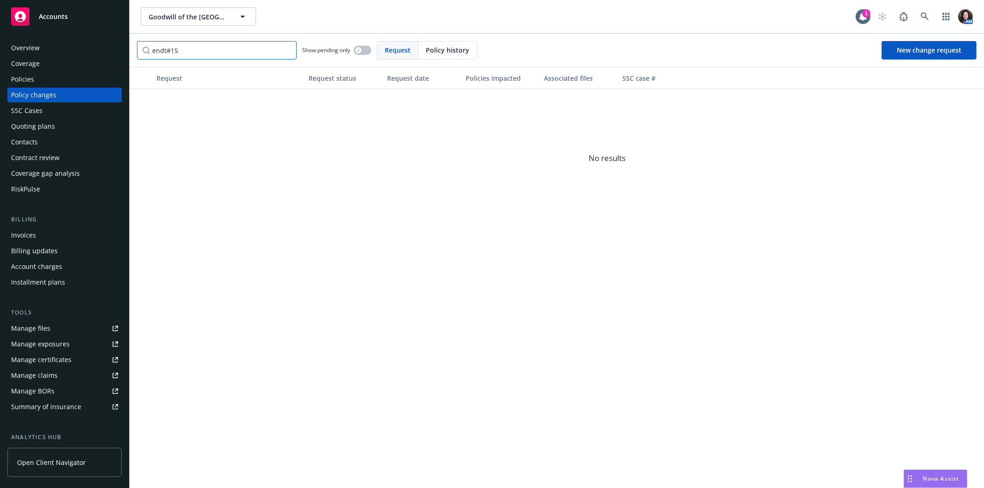
type input "endt#15"
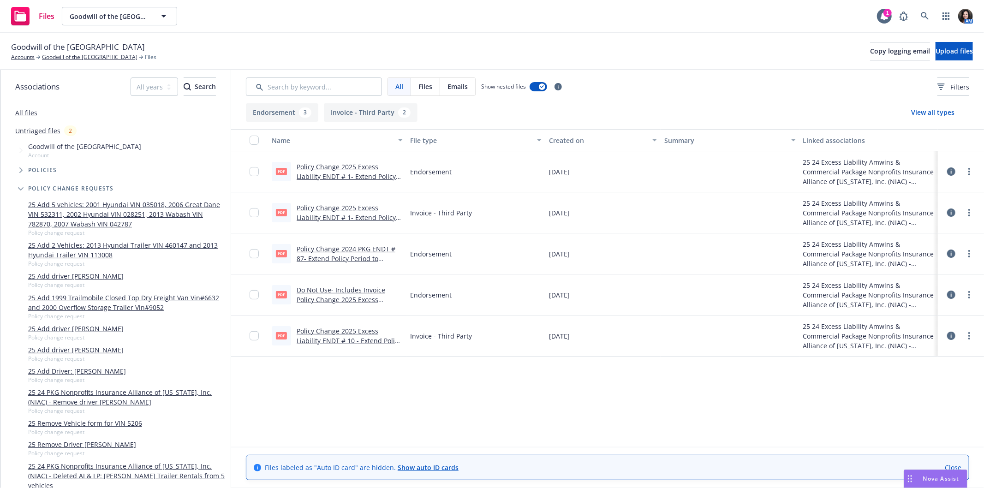
click at [350, 256] on link "Policy Change 2024 PKG ENDT # 87- Extend Policy Period to 08-14-2025.pdf" at bounding box center [346, 259] width 99 height 28
click at [366, 258] on link "Policy Change 2024 PKG ENDT # 87- Extend Policy Period to 08-14-2025.pdf" at bounding box center [346, 259] width 99 height 28
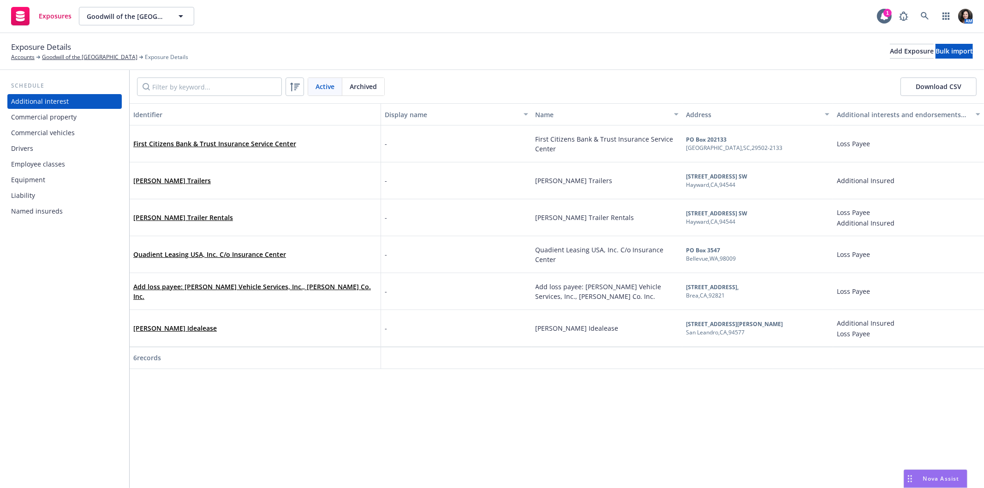
click at [76, 127] on div "Commercial vehicles" at bounding box center [64, 133] width 107 height 15
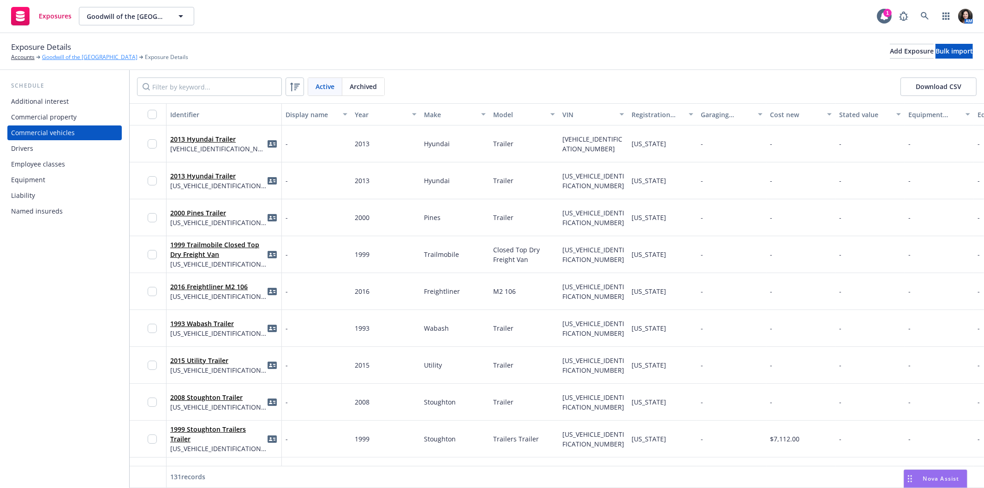
click at [57, 56] on link "Goodwill of the [GEOGRAPHIC_DATA]" at bounding box center [90, 57] width 96 height 8
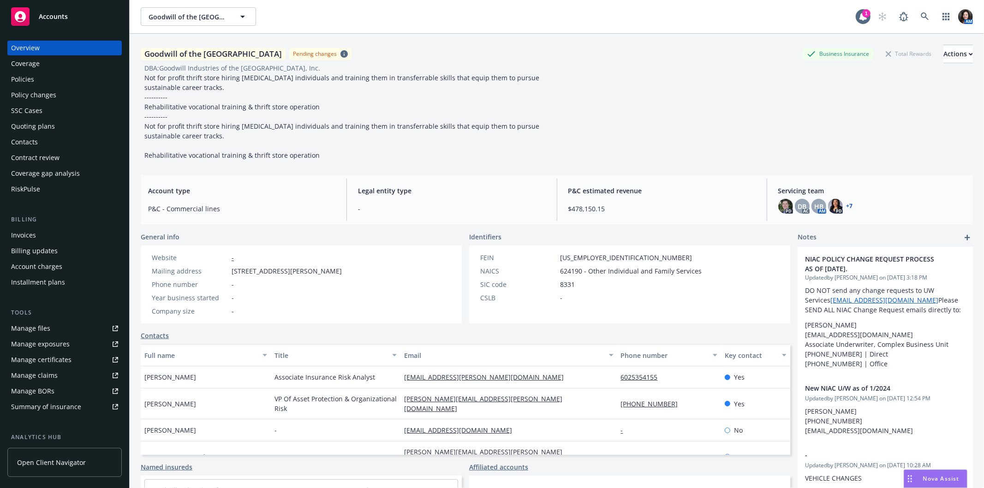
click at [46, 84] on div "Policies" at bounding box center [64, 79] width 107 height 15
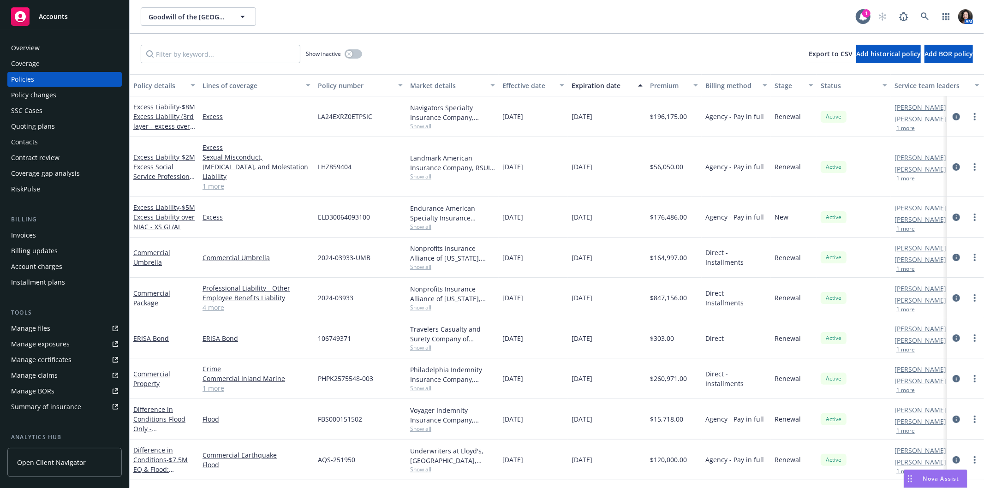
click at [937, 477] on span "Nova Assist" at bounding box center [942, 479] width 36 height 8
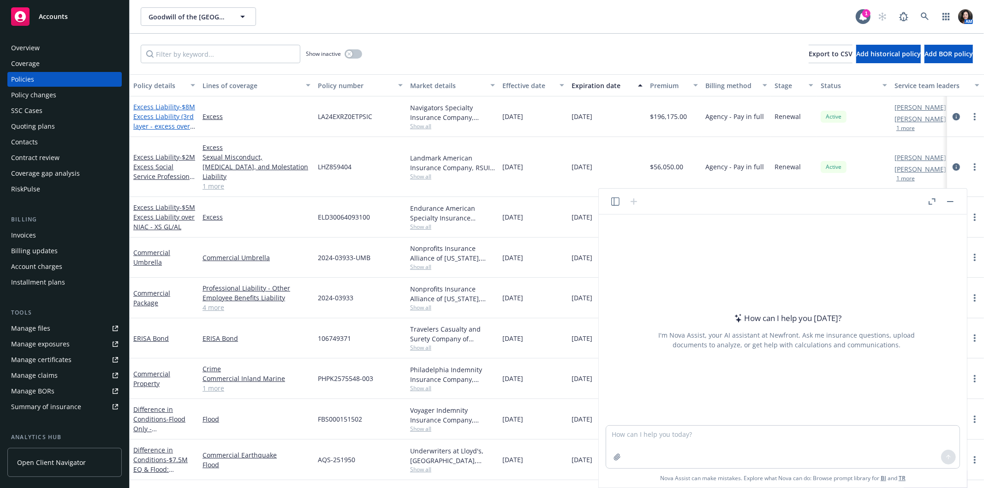
click at [148, 109] on link "Excess Liability - $8M Excess Liability (3rd layer - excess over Endurance)" at bounding box center [164, 121] width 62 height 38
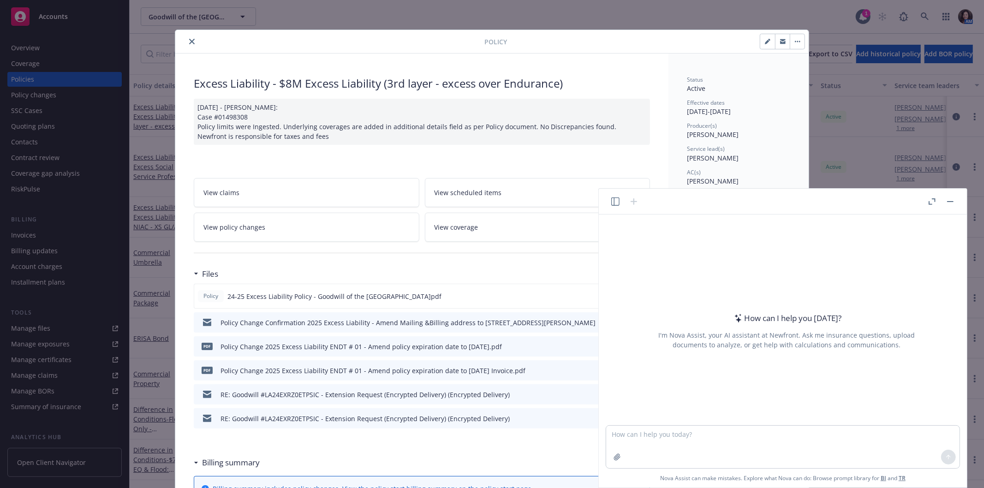
click at [320, 233] on link "View policy changes" at bounding box center [307, 227] width 226 height 29
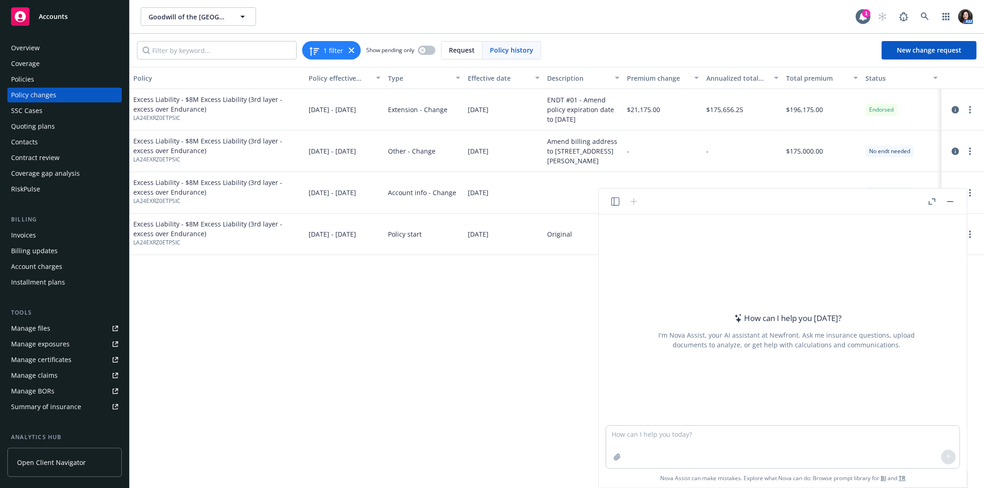
click at [953, 203] on button "button" at bounding box center [950, 201] width 11 height 11
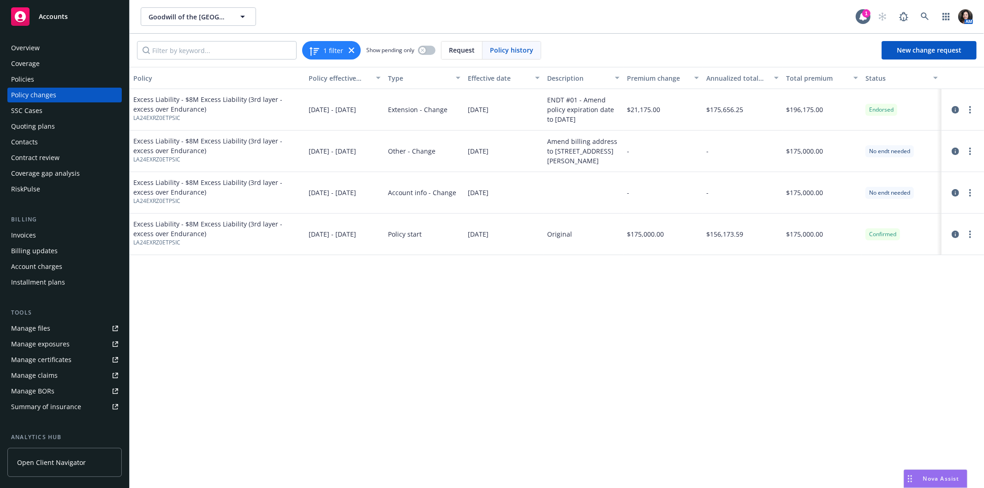
click at [921, 474] on div "Nova Assist" at bounding box center [936, 479] width 63 height 18
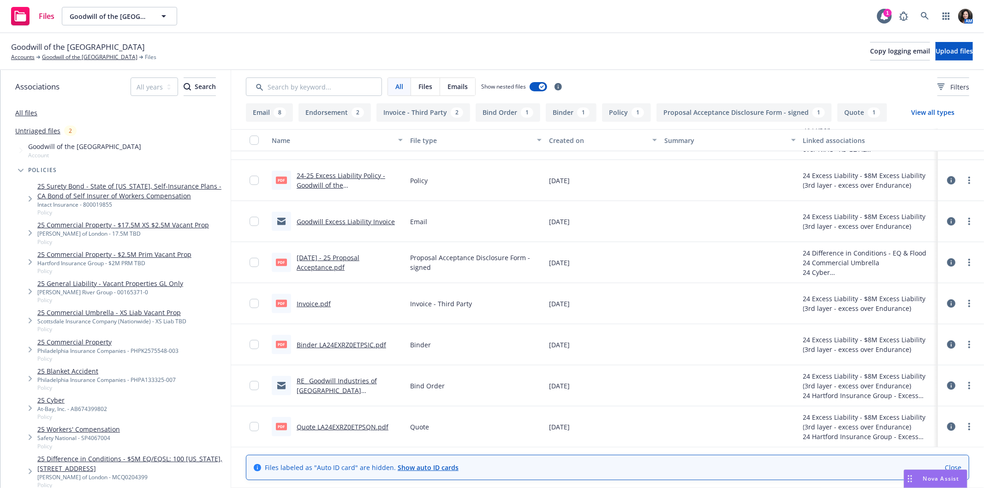
scroll to position [399, 0]
click at [317, 303] on link "Invoice.pdf" at bounding box center [314, 303] width 34 height 9
click at [96, 57] on link "Goodwill of the [GEOGRAPHIC_DATA]" at bounding box center [90, 57] width 96 height 8
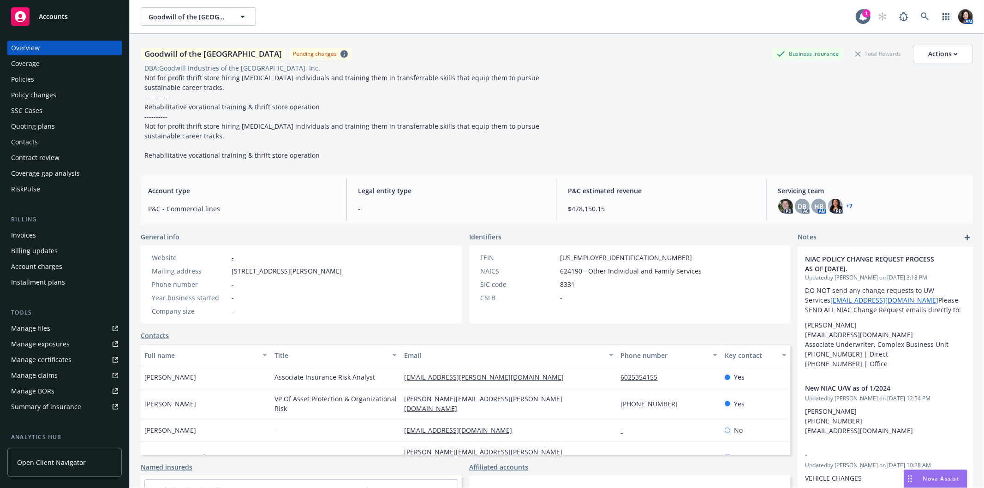
click at [50, 90] on div "Policy changes" at bounding box center [33, 95] width 45 height 15
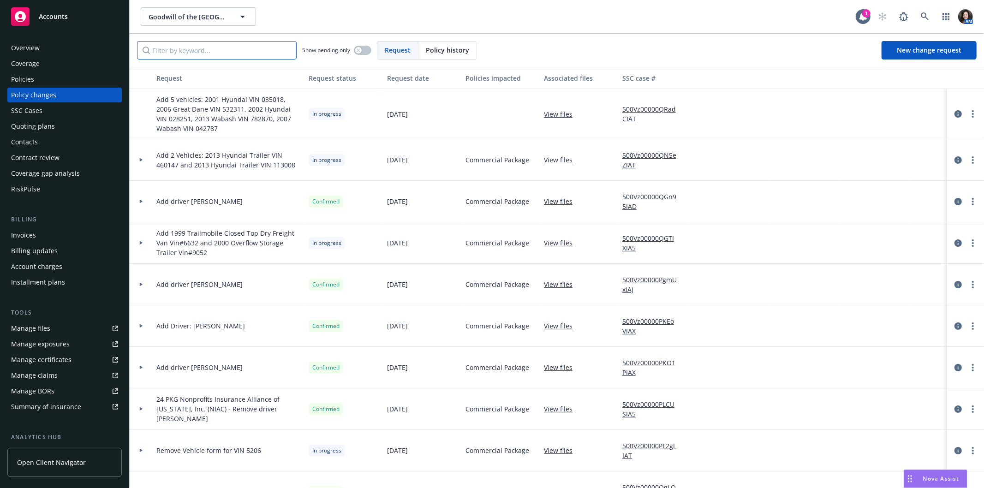
click at [236, 50] on input "Filter by keyword..." at bounding box center [217, 50] width 160 height 18
click at [182, 54] on input "Filter by keyword..." at bounding box center [217, 50] width 160 height 18
click at [451, 52] on span "Policy history" at bounding box center [447, 50] width 43 height 10
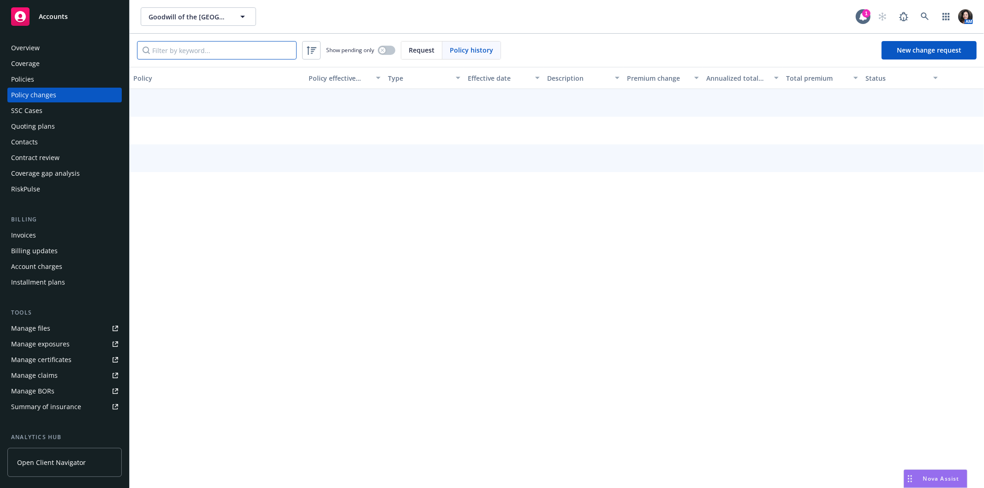
click at [243, 51] on input "Filter by keyword..." at bounding box center [217, 50] width 160 height 18
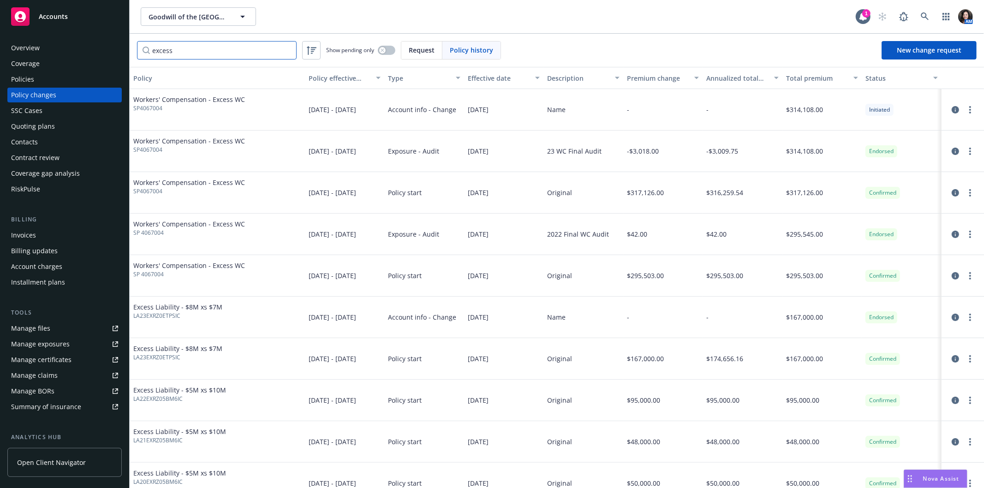
type input "excess"
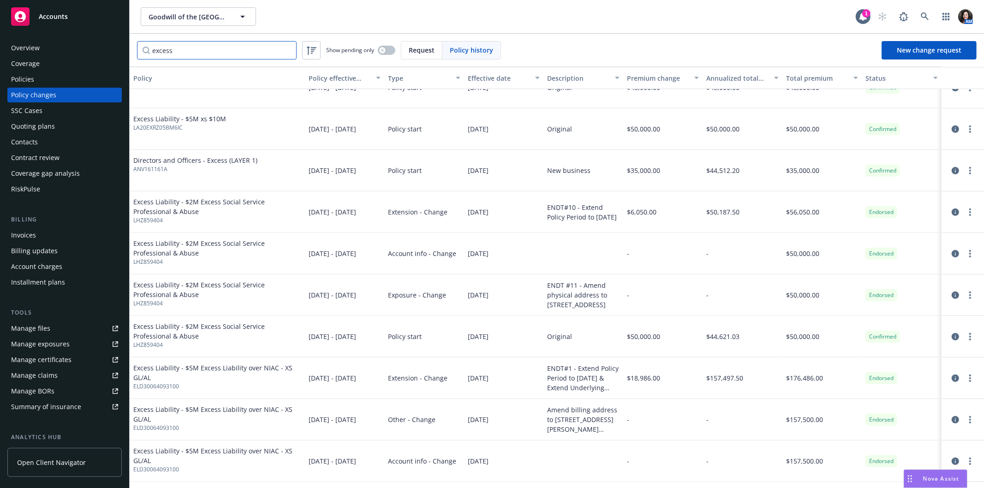
scroll to position [513, 0]
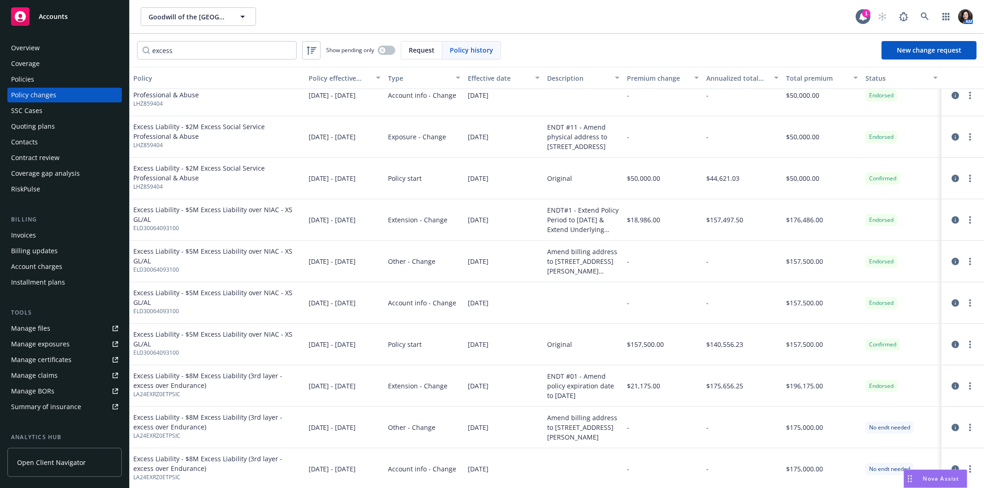
click at [943, 474] on div "Nova Assist" at bounding box center [936, 479] width 63 height 18
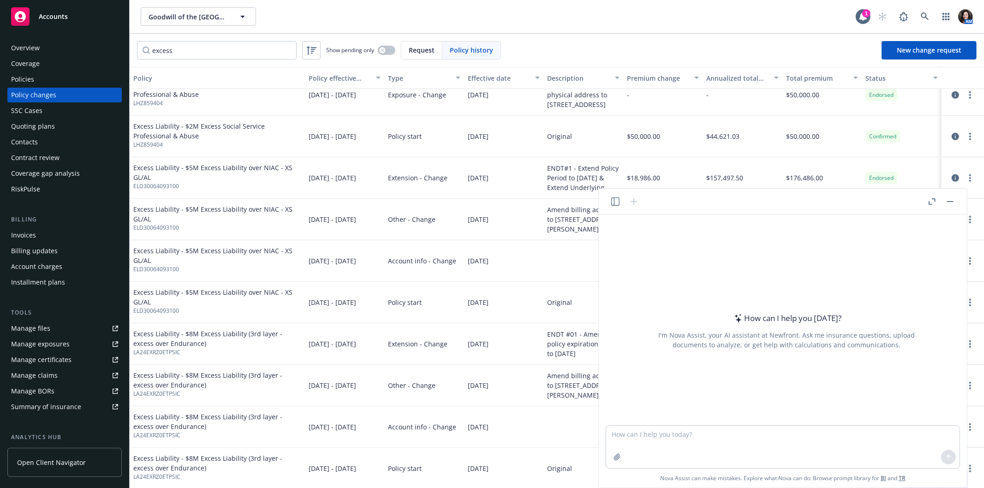
scroll to position [555, 0]
click at [645, 436] on textarea at bounding box center [783, 447] width 354 height 42
click at [717, 432] on textarea "if the annual premium is" at bounding box center [783, 447] width 354 height 42
type textarea "if the annual premium is $18565 from 7/1/24-7/1/25 and the extension endorsemen…"
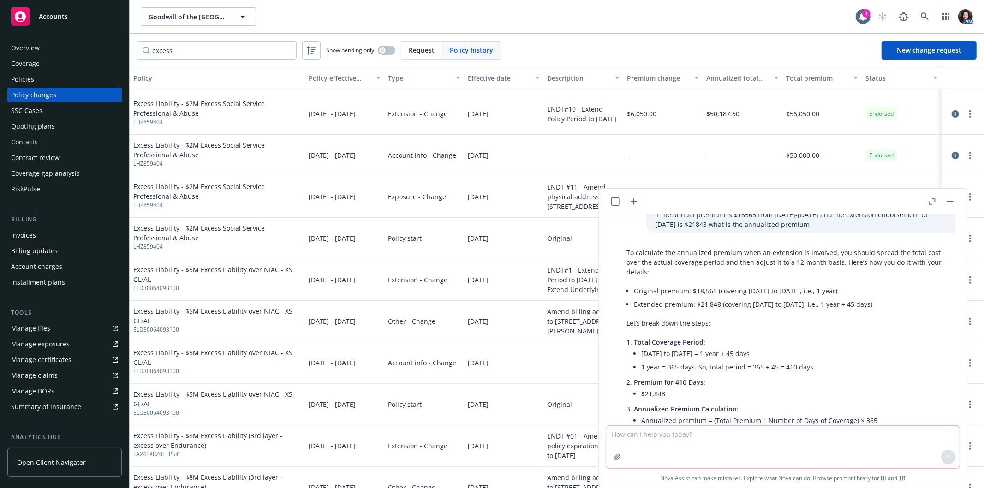
scroll to position [0, 0]
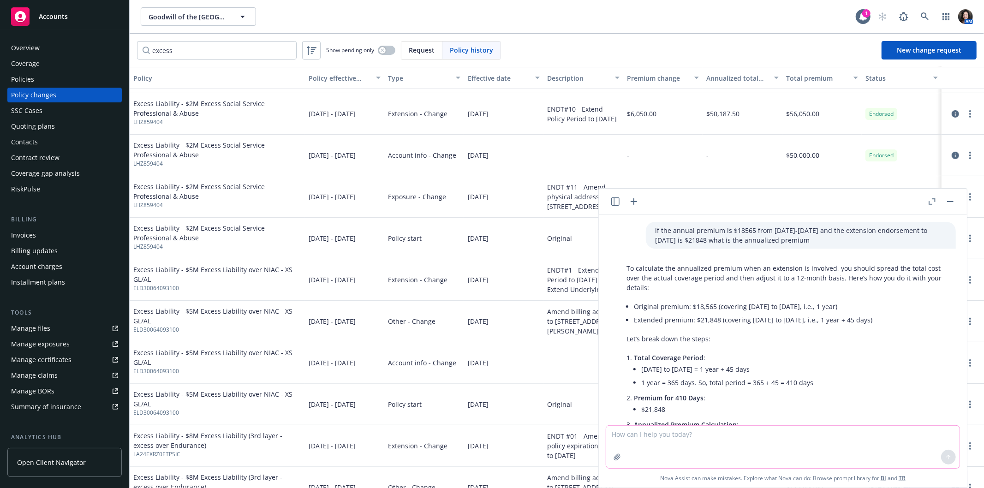
paste textarea "if the total premium is $154304 for 7/1/24-7/1/25 and the extension endorsement…"
click at [683, 433] on textarea "if the total premium is $154304 for 7/1/24-7/1/25 and the extension endorsement…" at bounding box center [783, 447] width 354 height 42
drag, startPoint x: 615, startPoint y: 443, endPoint x: 634, endPoint y: 444, distance: 19.0
click at [616, 443] on textarea "if the total premium is $180565 for 7/1/24-7/1/25 and the extension endorsement…" at bounding box center [783, 447] width 354 height 42
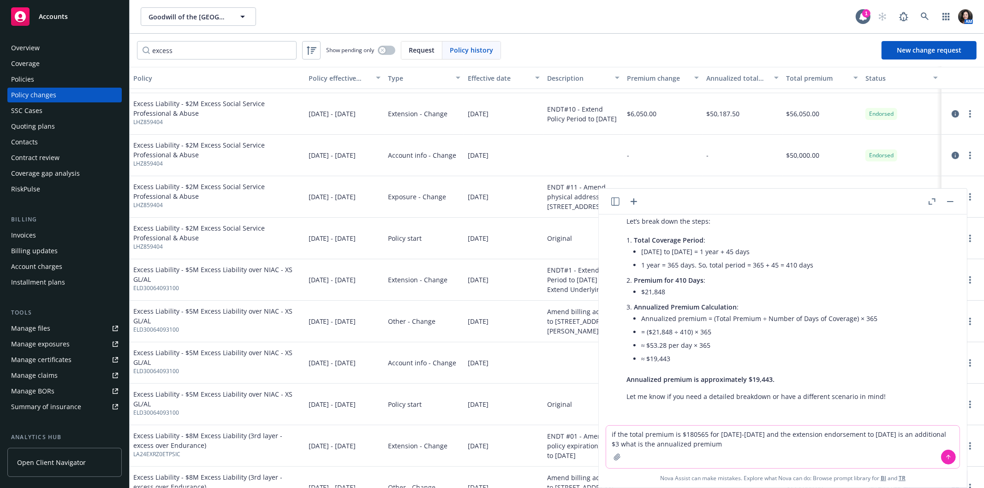
scroll to position [119, 0]
type textarea "if the total premium is $180565 for [DATE]-[DATE] and the extension endorsement…"
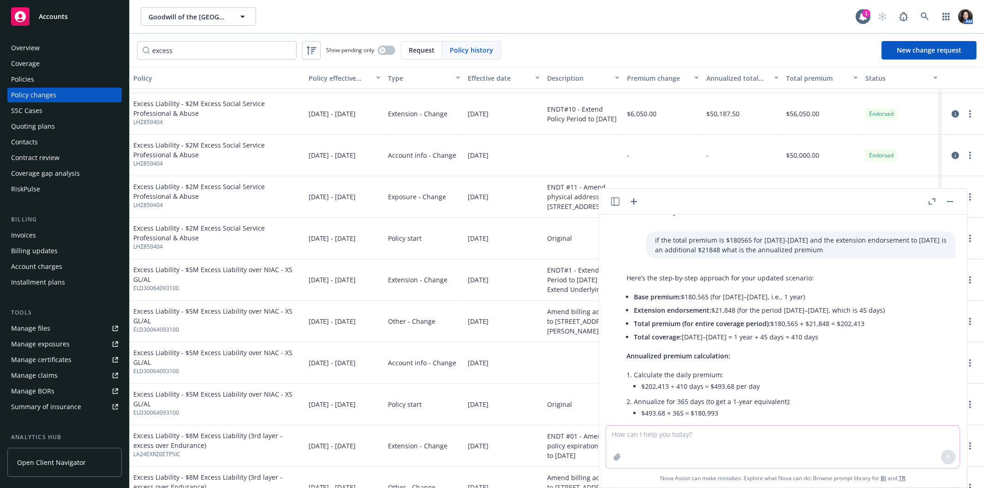
scroll to position [368, 0]
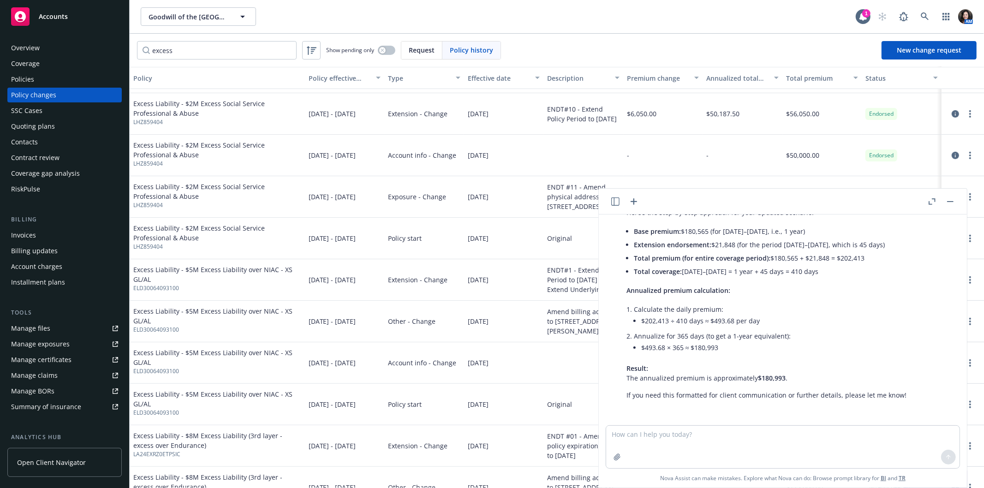
click at [951, 204] on button "button" at bounding box center [950, 201] width 11 height 11
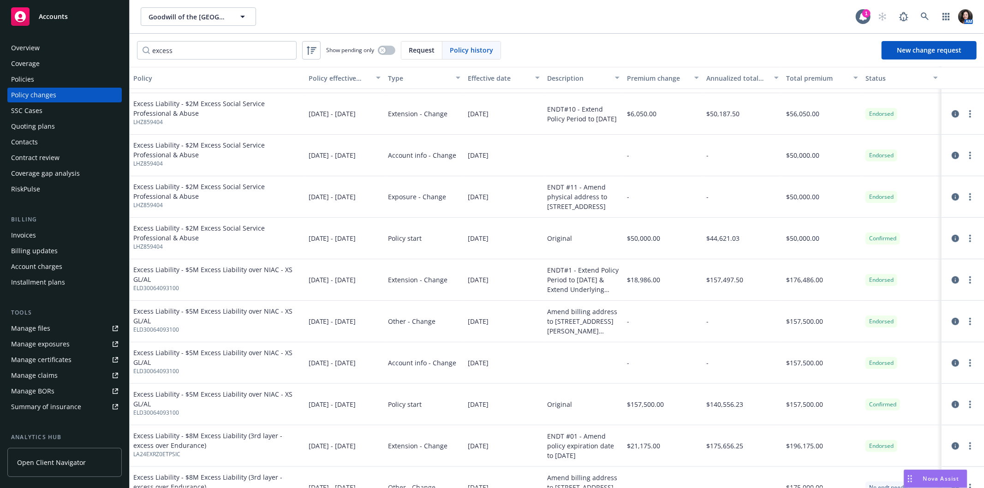
click at [36, 78] on div "Policies" at bounding box center [64, 79] width 107 height 15
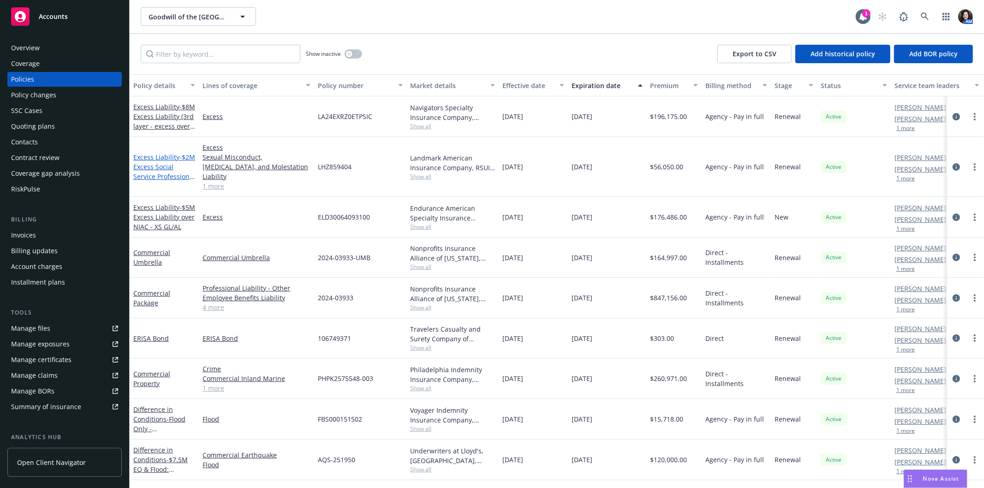
click at [150, 159] on span "- $2M Excess Social Service Professional & Abuse" at bounding box center [164, 172] width 62 height 38
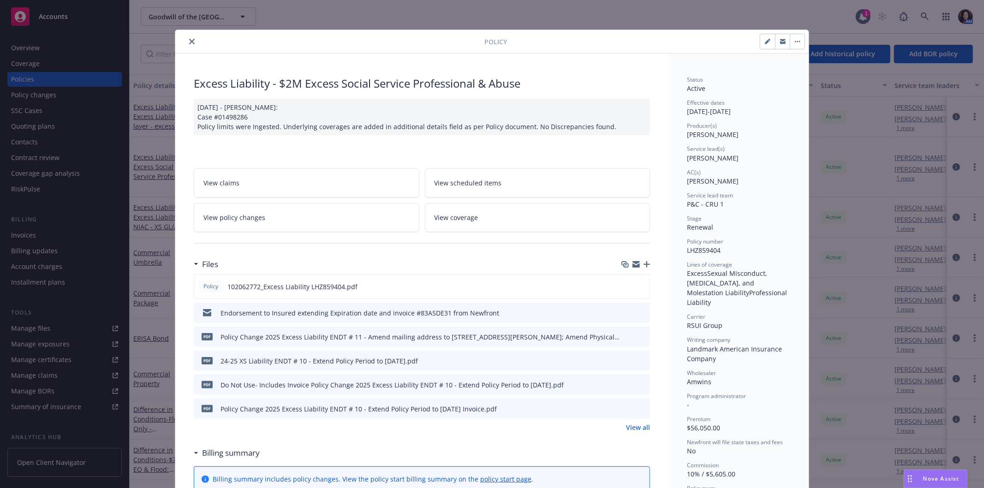
click at [630, 423] on link "View all" at bounding box center [638, 428] width 24 height 10
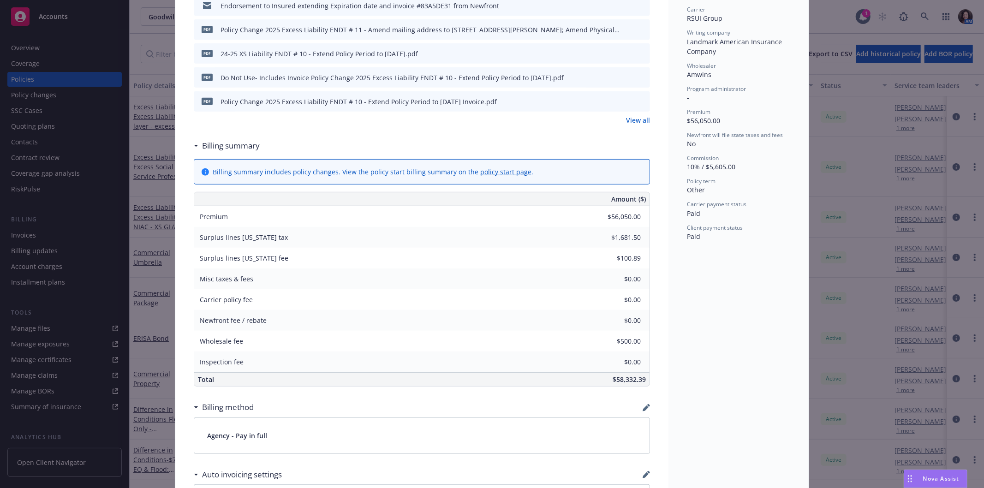
scroll to position [256, 0]
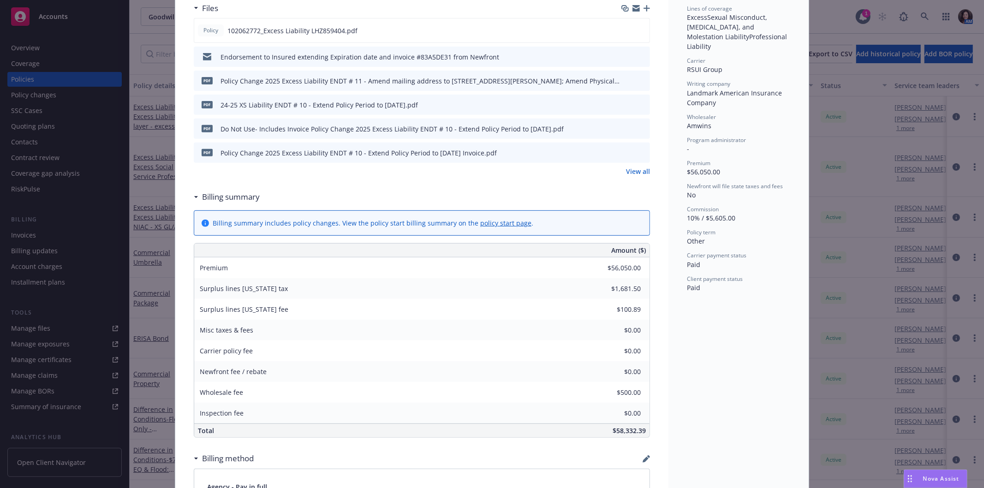
click at [633, 172] on link "View all" at bounding box center [638, 172] width 24 height 10
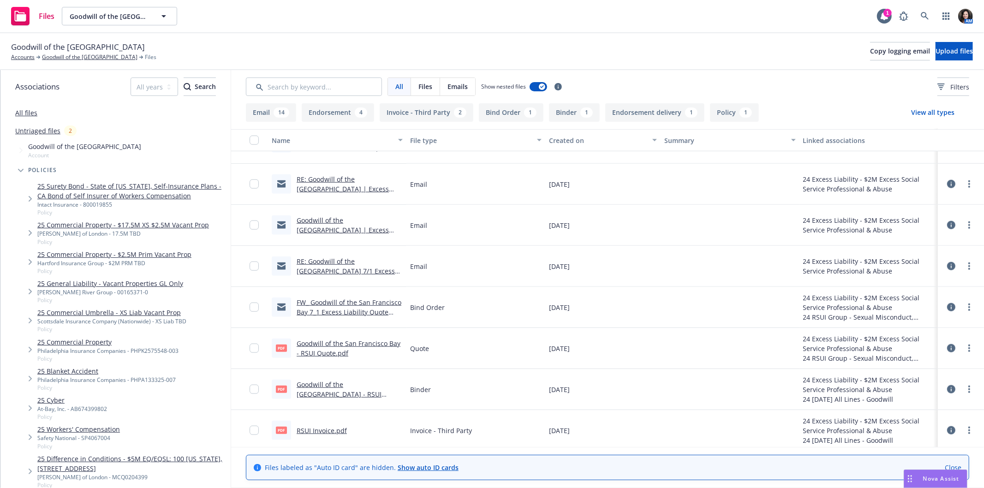
scroll to position [764, 0]
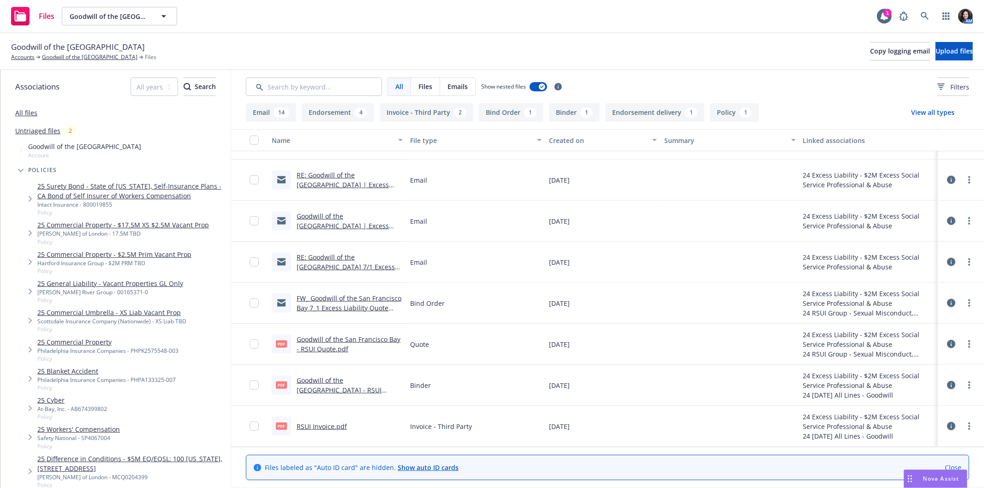
click at [326, 423] on link "RSUI Invoice.pdf" at bounding box center [322, 426] width 50 height 9
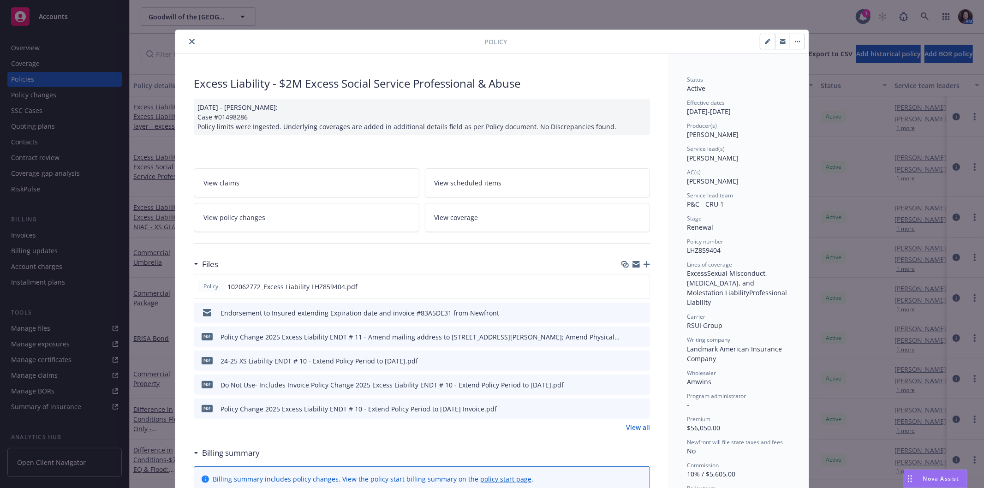
click at [281, 213] on link "View policy changes" at bounding box center [307, 217] width 226 height 29
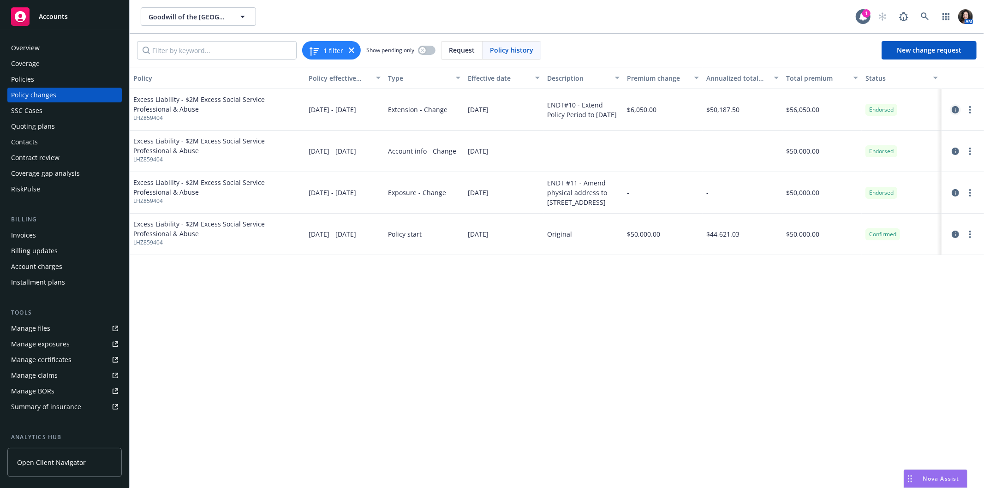
click at [954, 109] on icon "circleInformation" at bounding box center [955, 109] width 7 height 7
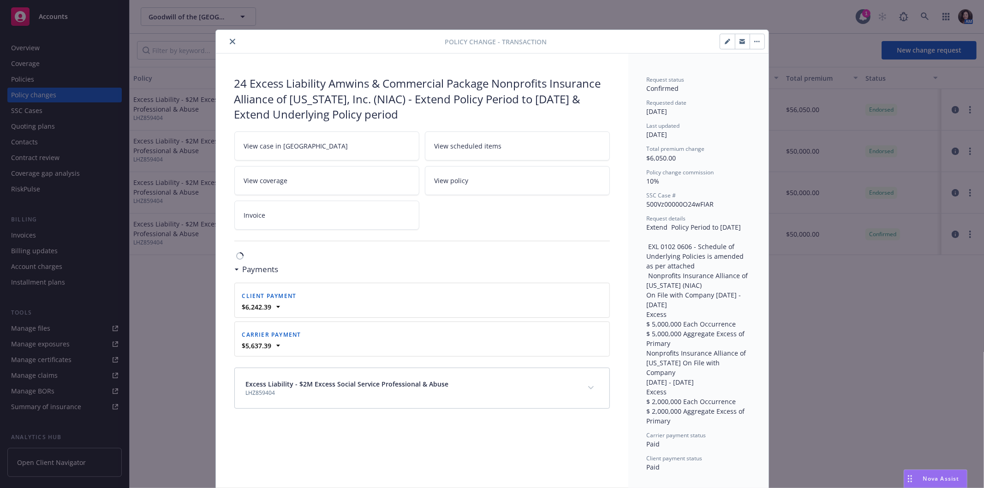
scroll to position [3, 0]
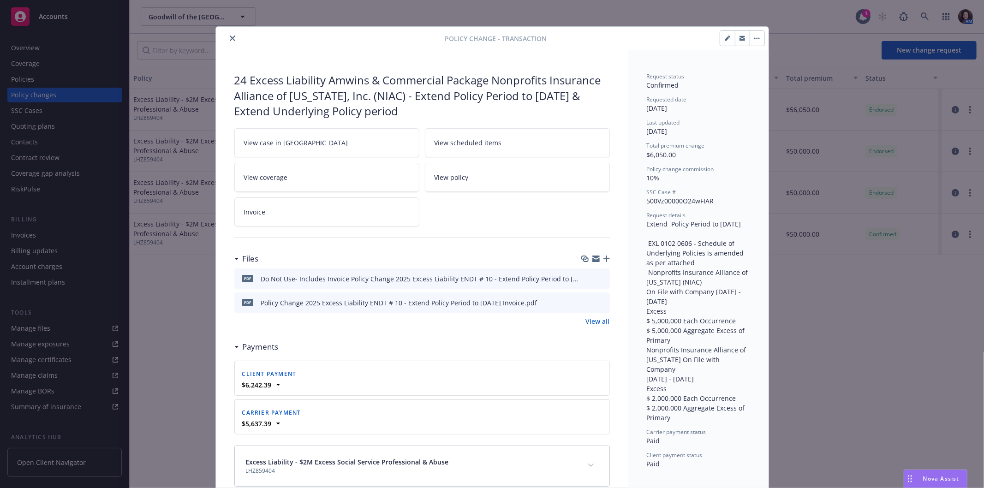
click at [600, 302] on icon "preview file" at bounding box center [601, 302] width 8 height 6
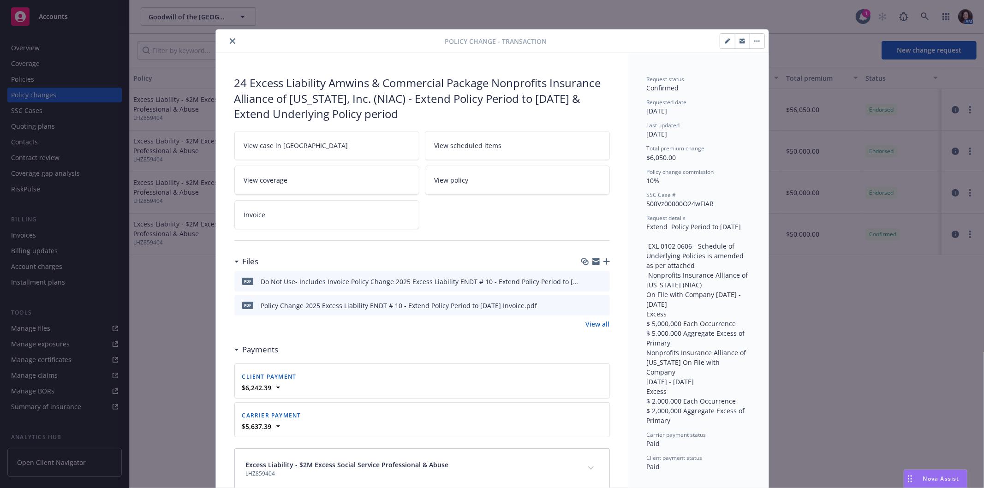
scroll to position [0, 0]
click at [230, 39] on icon "close" at bounding box center [233, 42] width 6 height 6
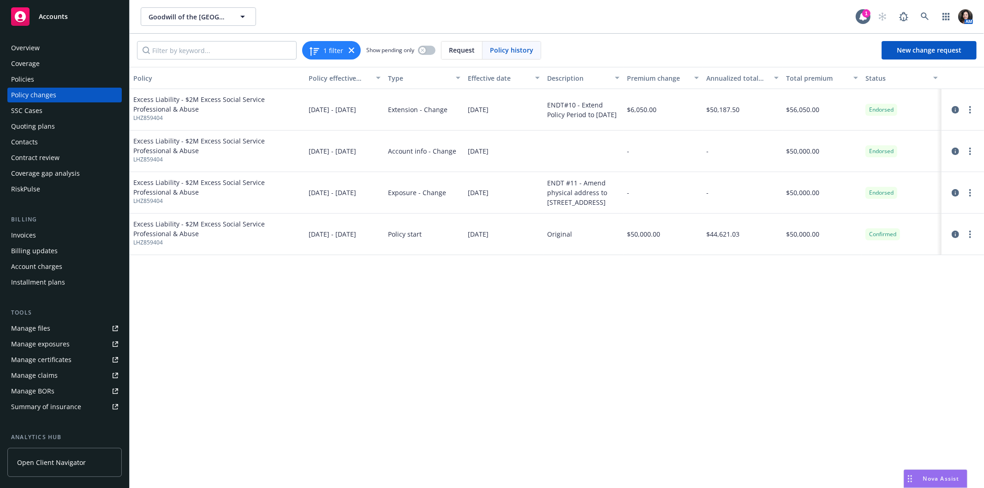
click at [42, 76] on div "Policies" at bounding box center [64, 79] width 107 height 15
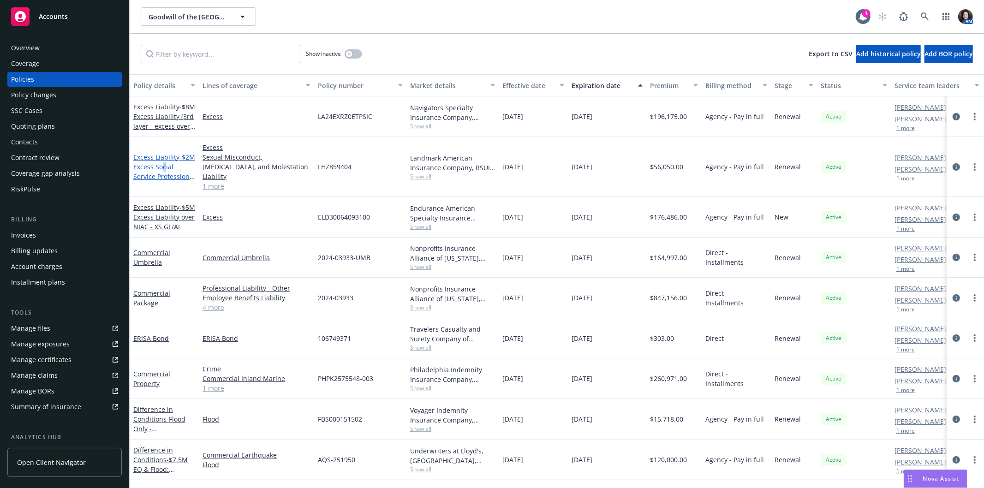
click at [179, 159] on span "- $2M Excess Social Service Professional & Abuse" at bounding box center [164, 172] width 62 height 38
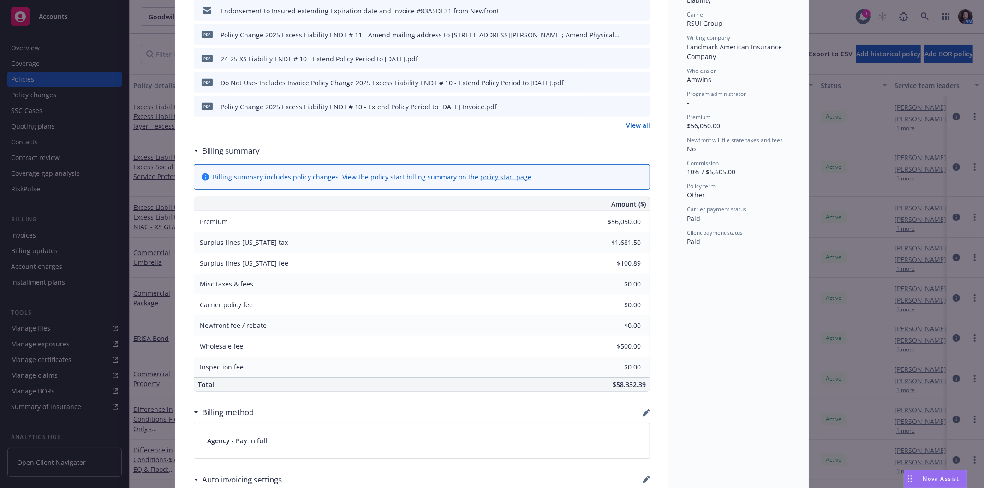
scroll to position [284, 0]
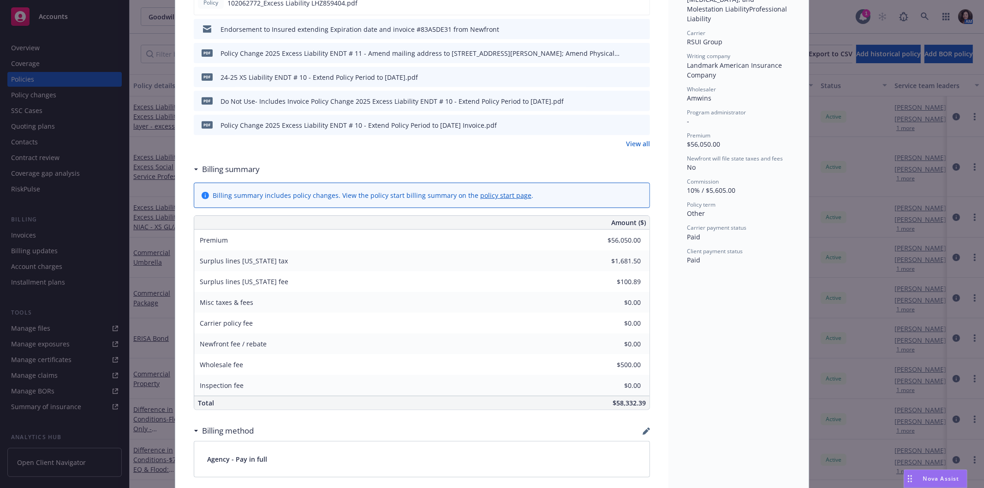
click at [936, 478] on span "Nova Assist" at bounding box center [942, 479] width 36 height 8
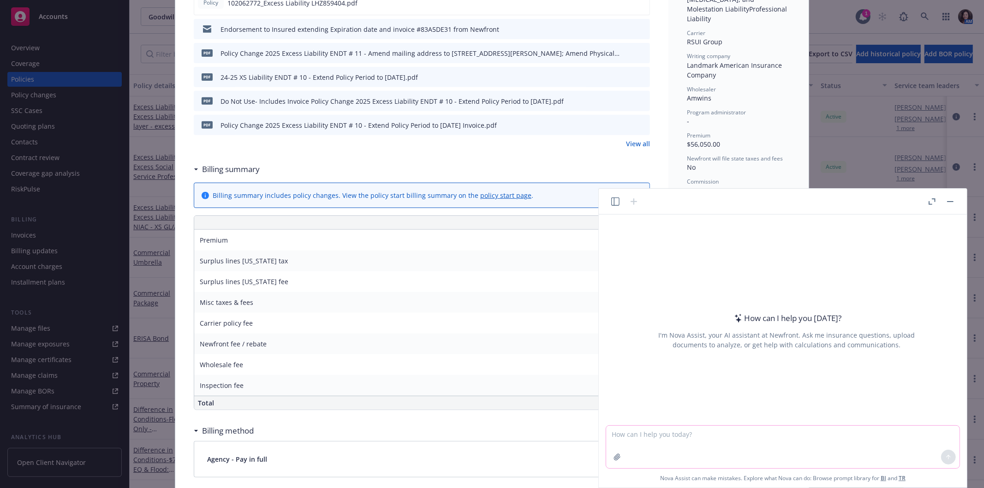
click at [675, 451] on textarea at bounding box center [783, 447] width 354 height 42
click at [621, 203] on button "button" at bounding box center [615, 201] width 11 height 11
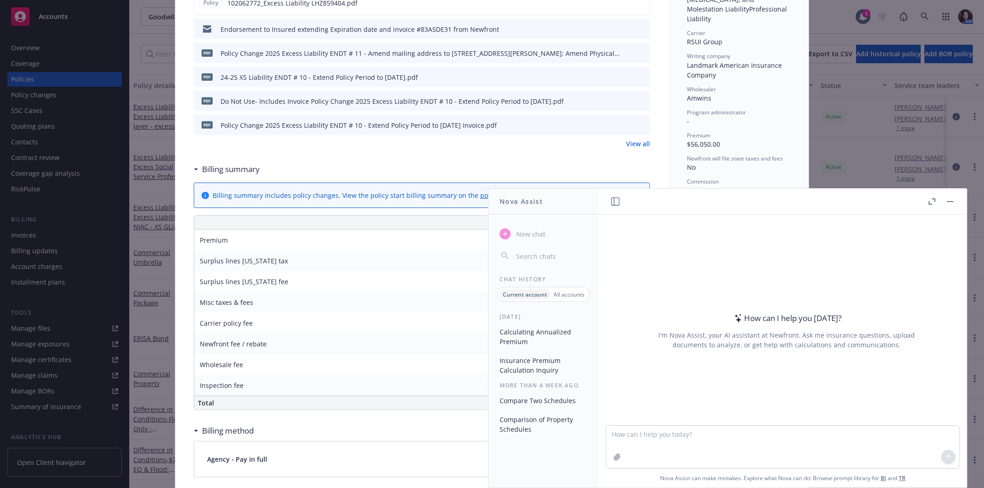
click at [531, 338] on button "Calculating Annualized Premium" at bounding box center [544, 336] width 96 height 25
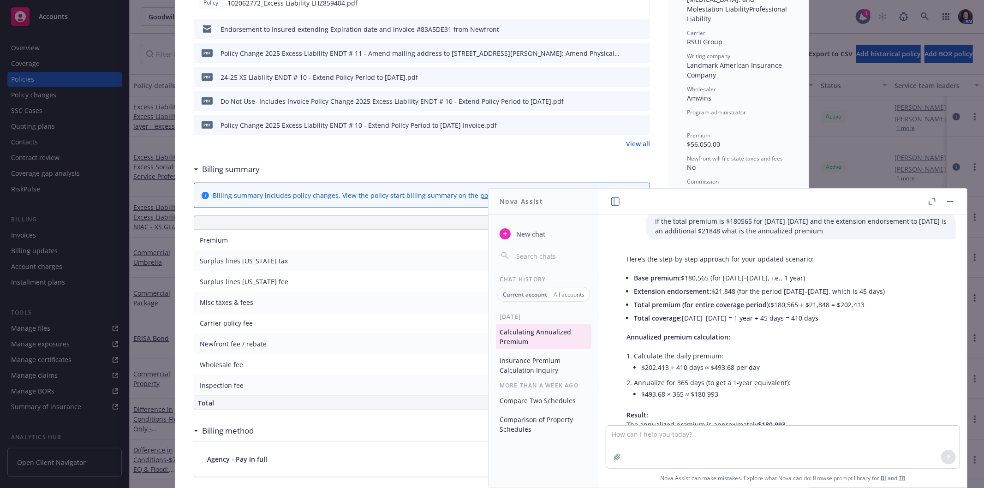
scroll to position [348, 0]
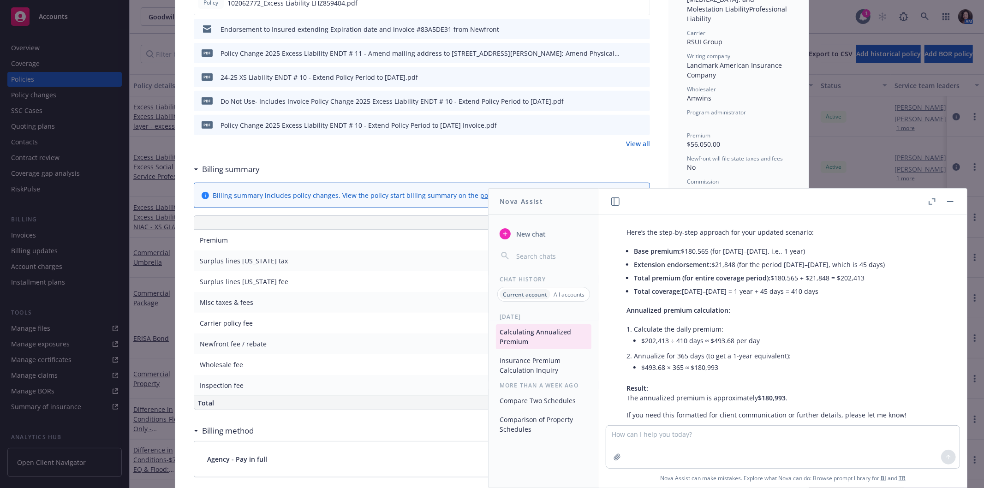
click at [656, 437] on textarea at bounding box center [783, 447] width 354 height 42
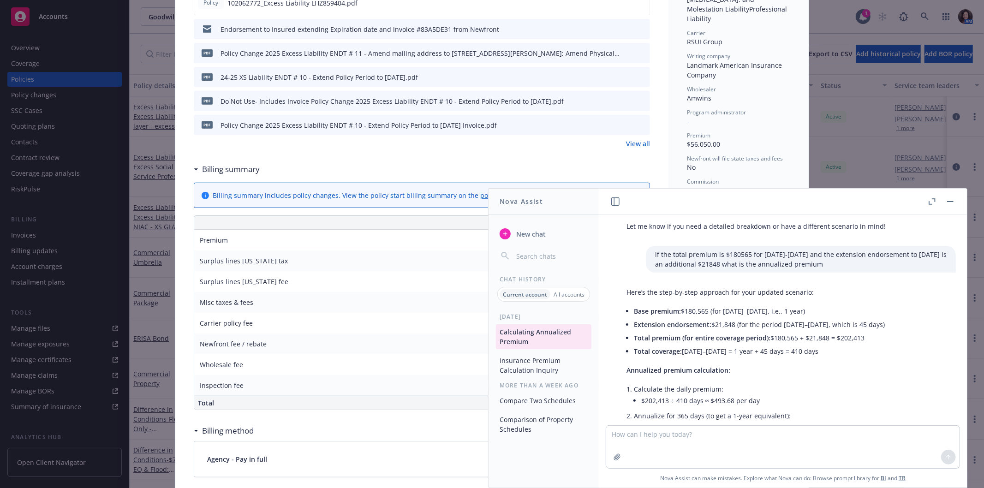
scroll to position [265, 0]
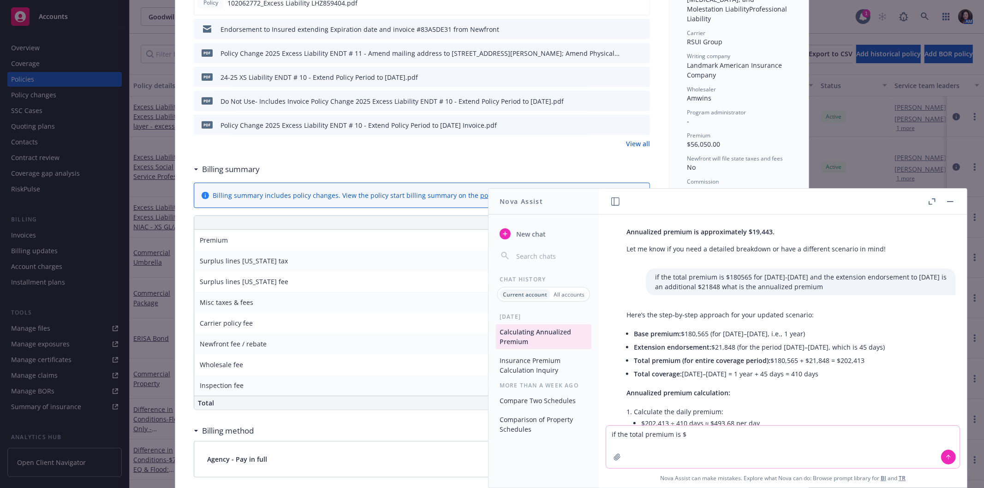
click at [705, 426] on textarea "if the total premium is $" at bounding box center [783, 447] width 354 height 42
type textarea "if the total premium is $52090 for 7/1/24-7/1/25 and the extension endorsement …"
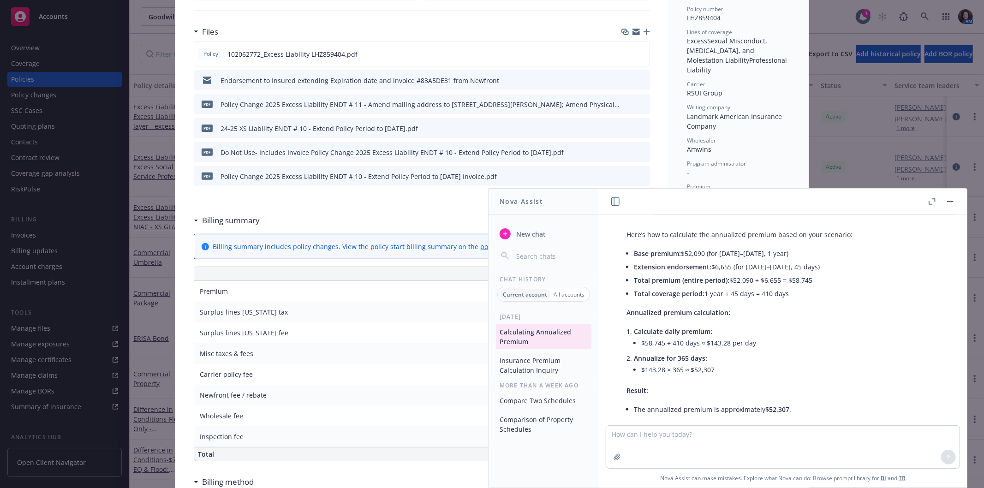
scroll to position [628, 0]
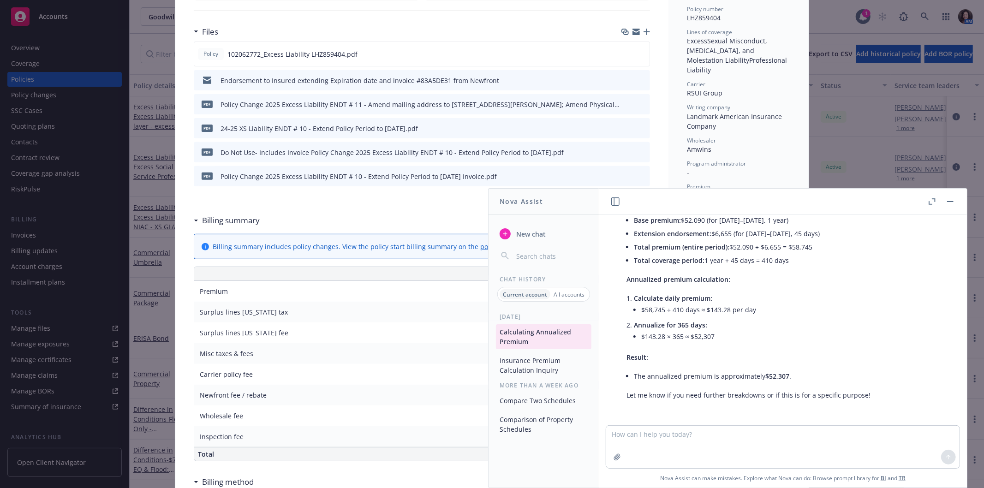
click at [951, 202] on button "button" at bounding box center [950, 201] width 11 height 11
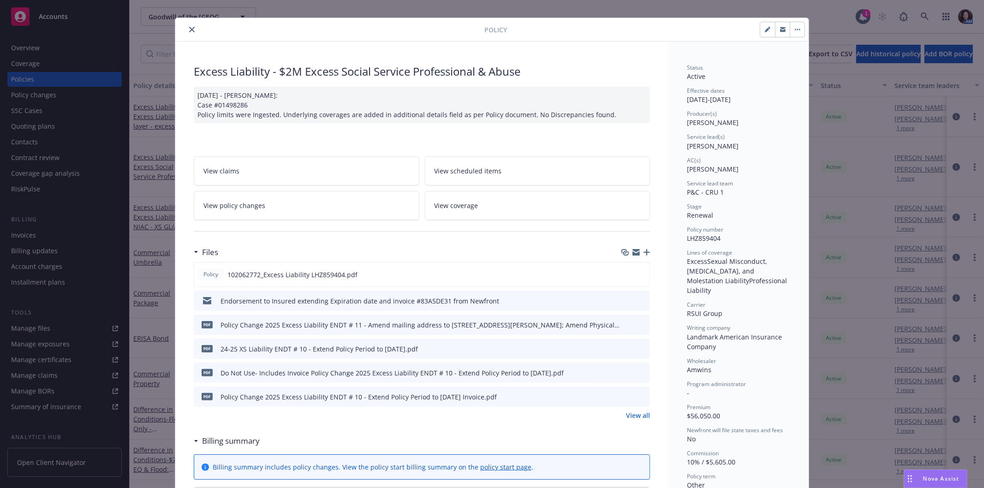
scroll to position [0, 0]
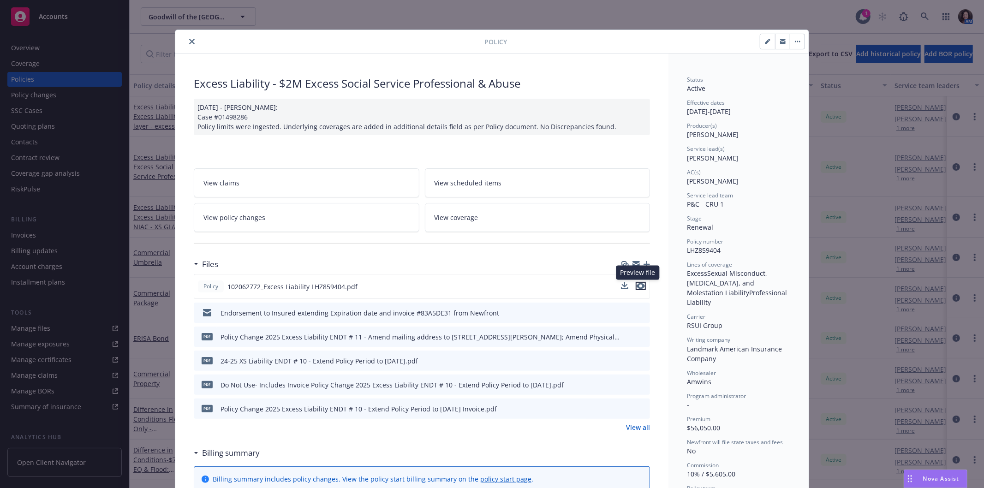
click at [638, 285] on icon "preview file" at bounding box center [641, 286] width 8 height 6
click at [189, 41] on icon "close" at bounding box center [192, 42] width 6 height 6
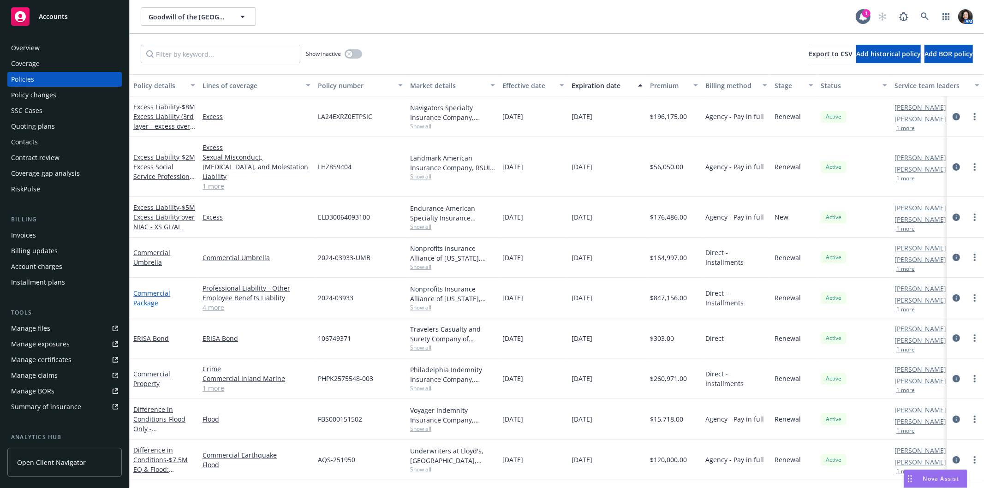
click at [147, 289] on link "Commercial Package" at bounding box center [151, 298] width 37 height 18
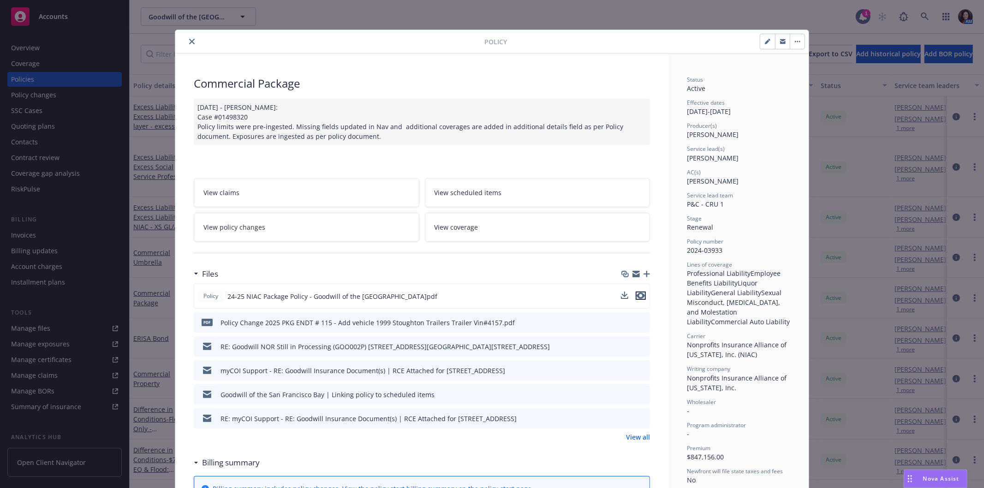
click at [639, 298] on icon "preview file" at bounding box center [641, 296] width 8 height 6
click at [187, 38] on button "close" at bounding box center [191, 41] width 11 height 11
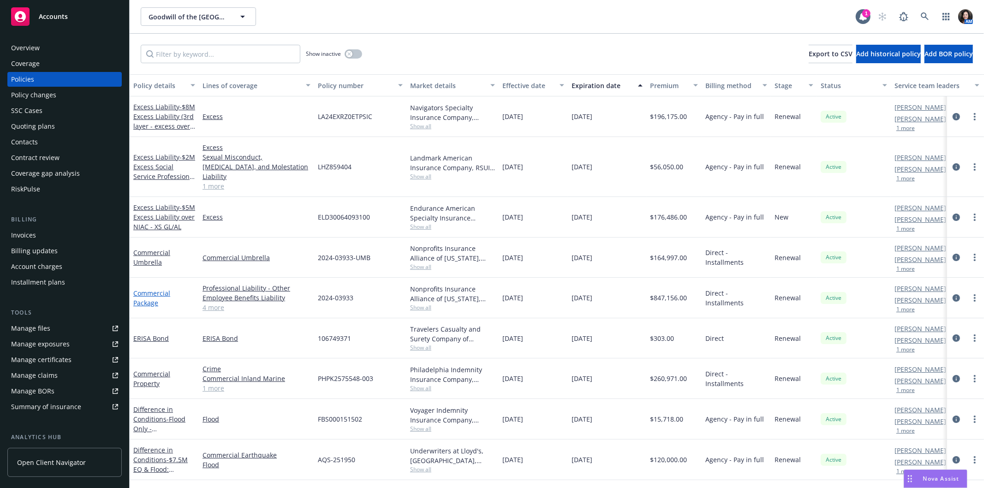
click at [154, 289] on link "Commercial Package" at bounding box center [151, 298] width 37 height 18
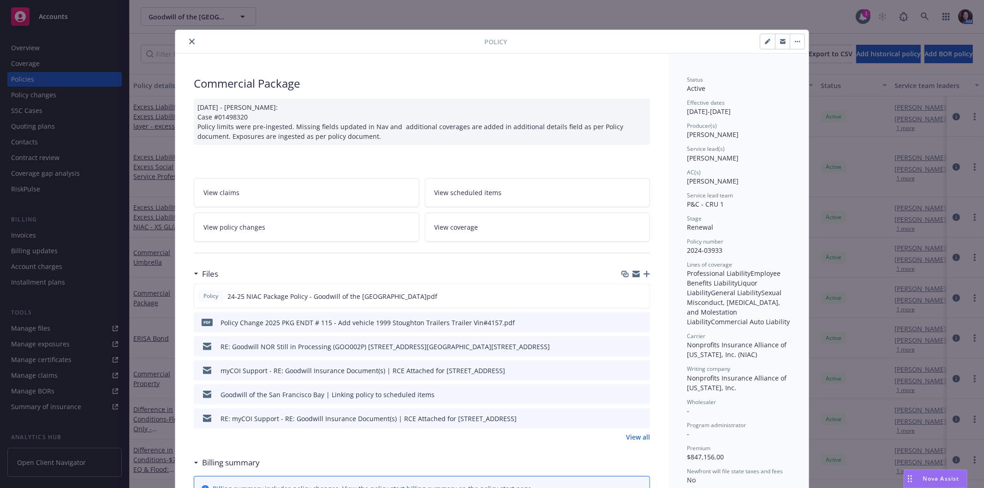
scroll to position [28, 0]
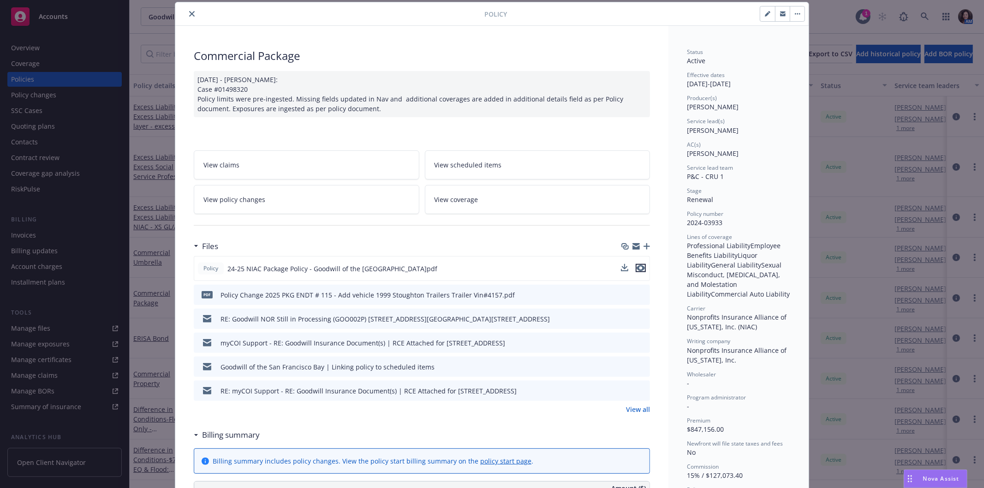
click at [639, 267] on icon "preview file" at bounding box center [641, 268] width 8 height 6
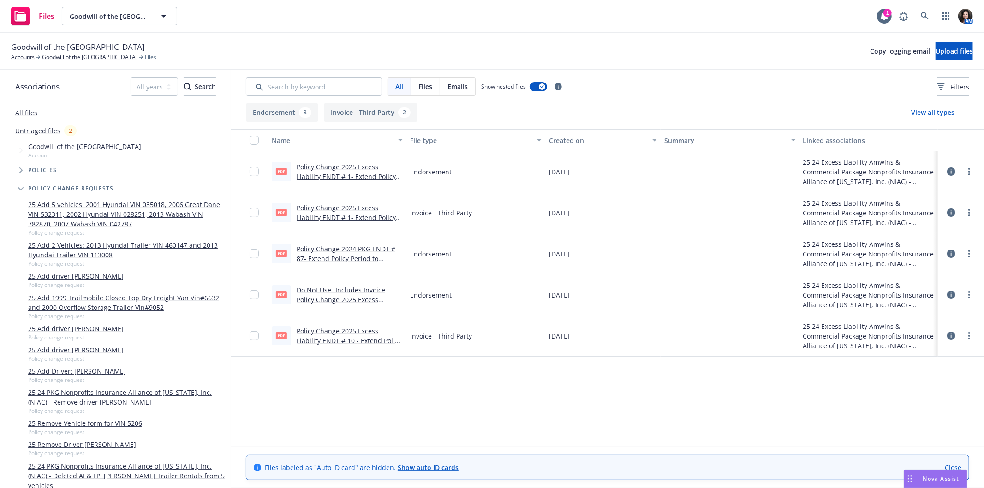
click at [935, 478] on span "Nova Assist" at bounding box center [942, 479] width 36 height 8
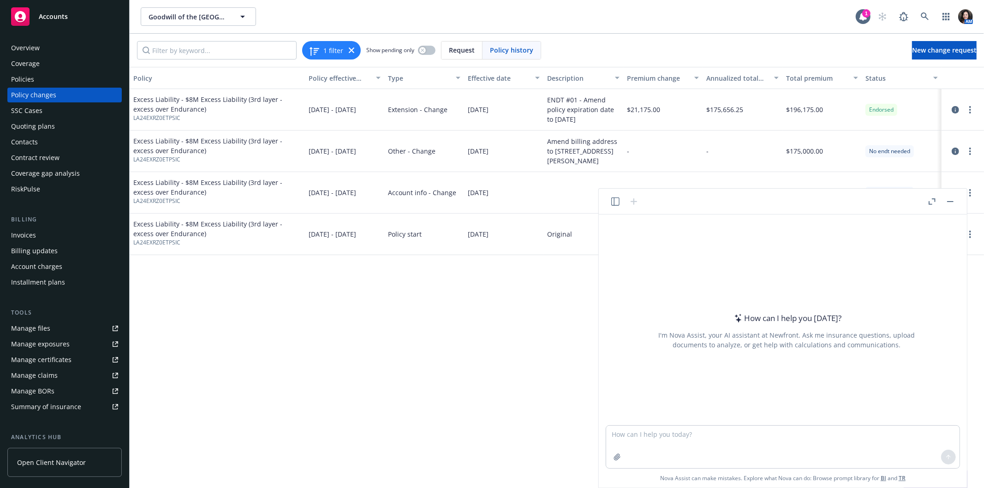
click at [44, 77] on div "Policies" at bounding box center [64, 79] width 107 height 15
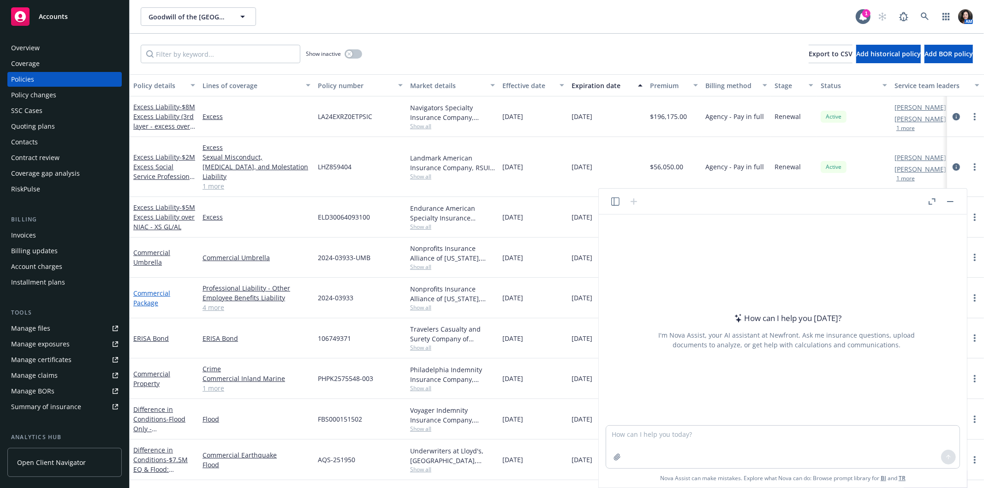
click at [148, 294] on link "Commercial Package" at bounding box center [151, 298] width 37 height 18
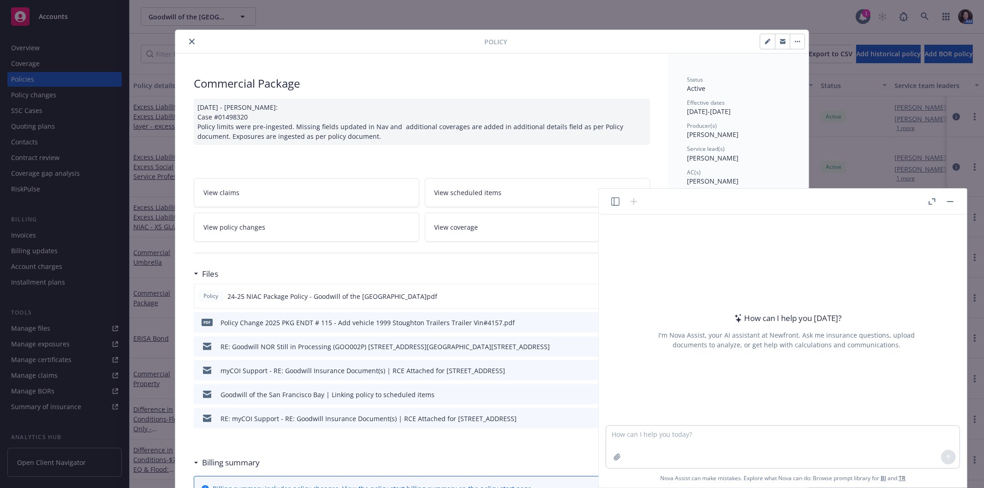
click at [954, 200] on button "button" at bounding box center [950, 201] width 11 height 11
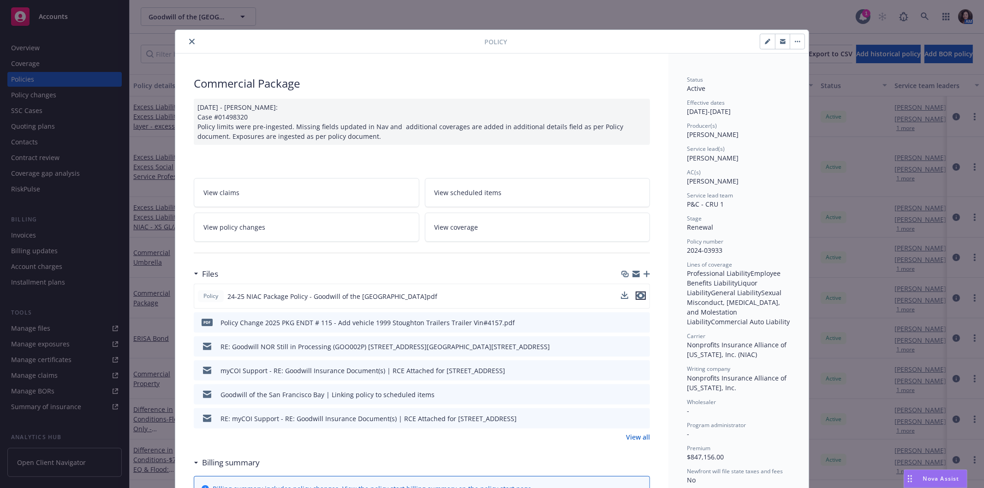
click at [637, 293] on icon "preview file" at bounding box center [641, 296] width 8 height 6
